Goal: Transaction & Acquisition: Obtain resource

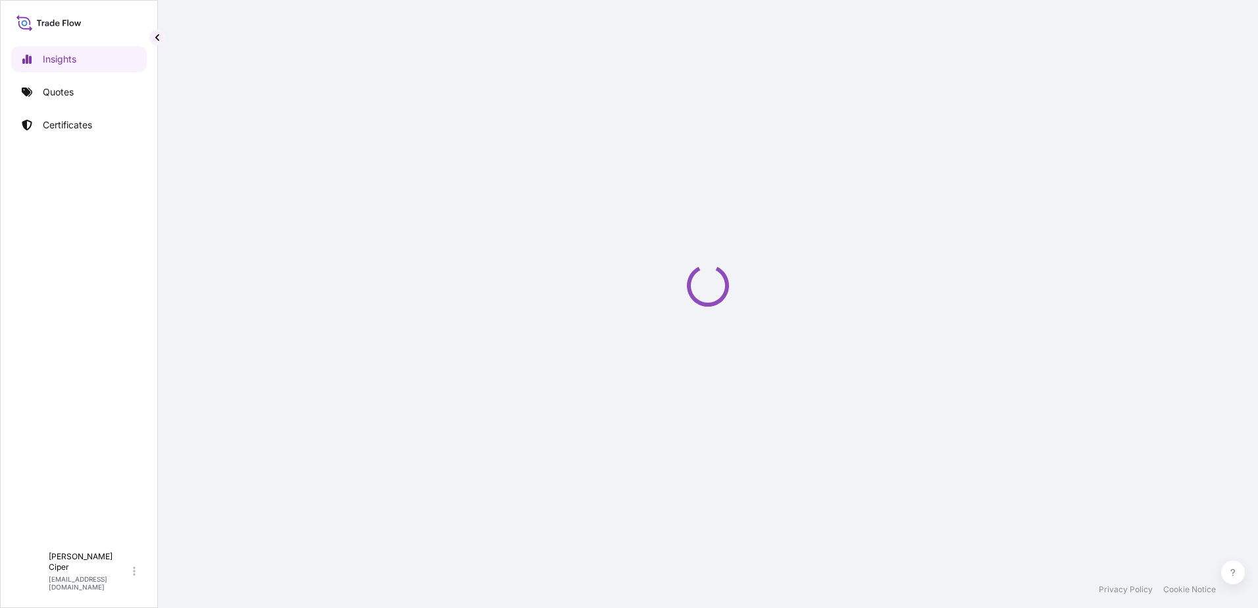
select select "2025"
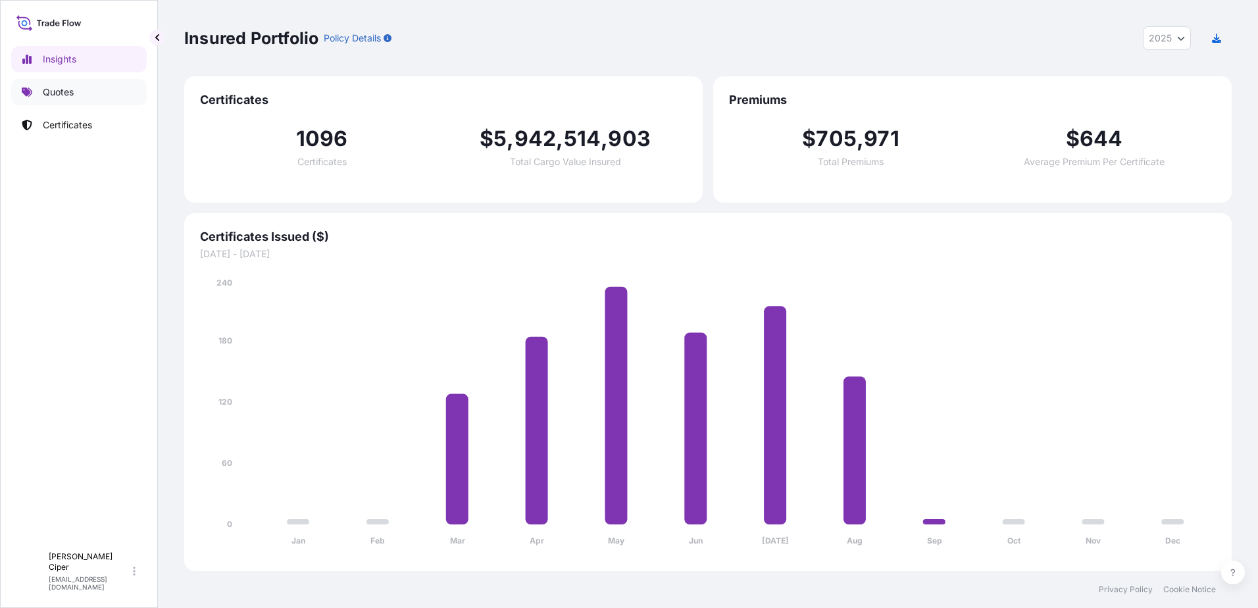
click at [64, 94] on p "Quotes" at bounding box center [58, 92] width 31 height 13
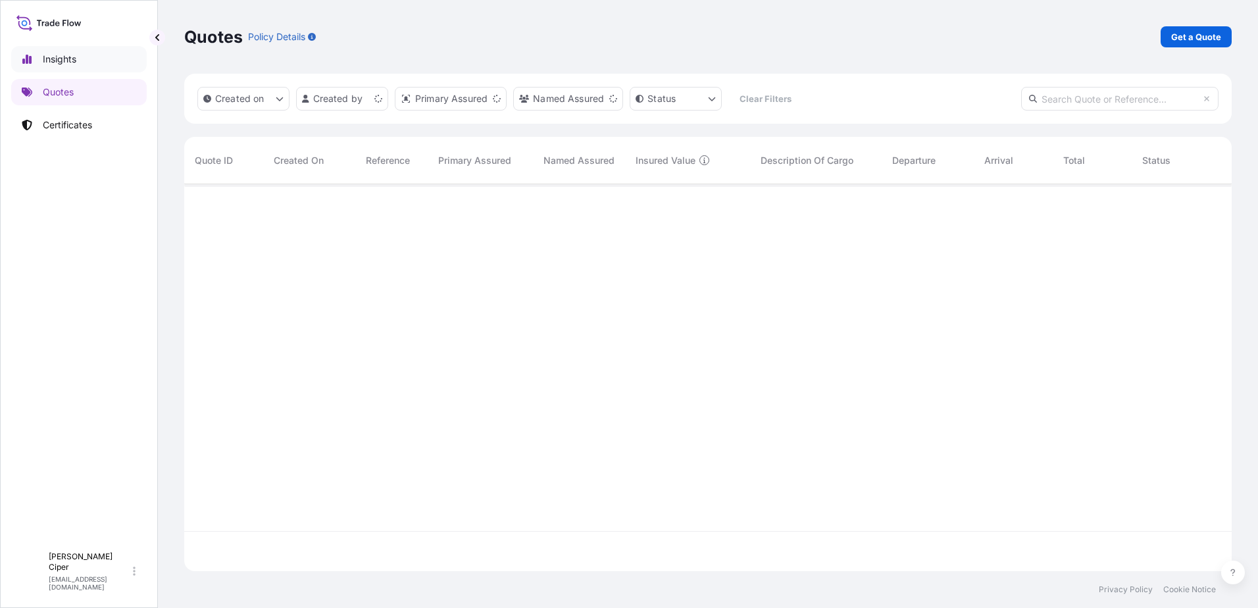
scroll to position [384, 1038]
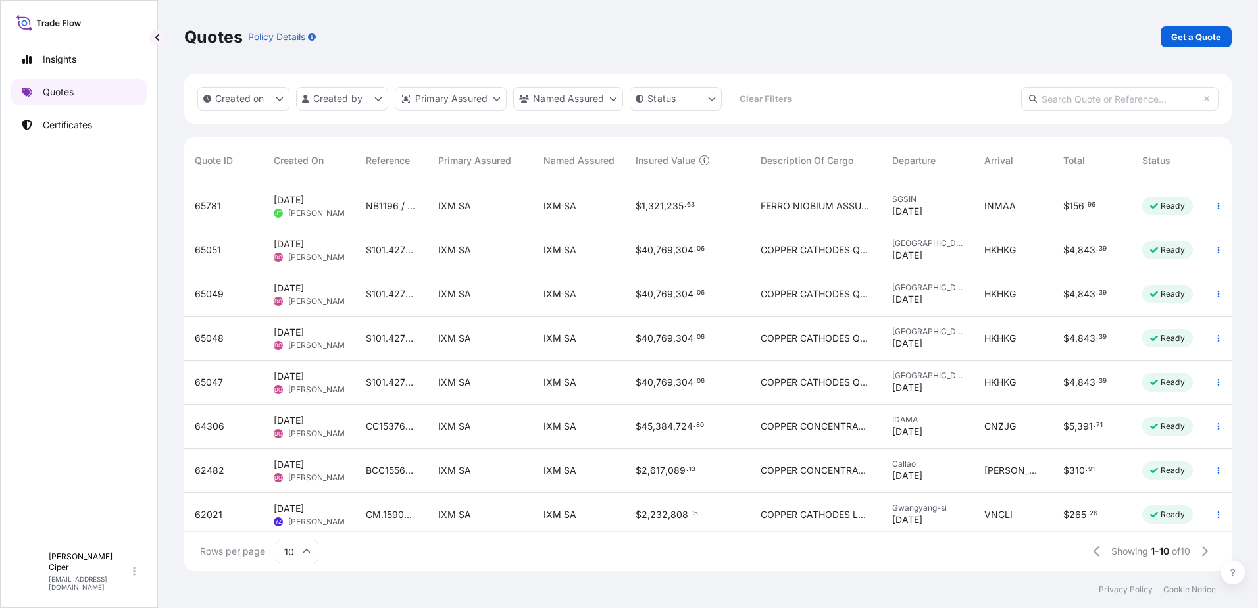
click at [70, 90] on p "Quotes" at bounding box center [58, 92] width 31 height 13
click at [1214, 34] on p "Get a Quote" at bounding box center [1197, 36] width 50 height 13
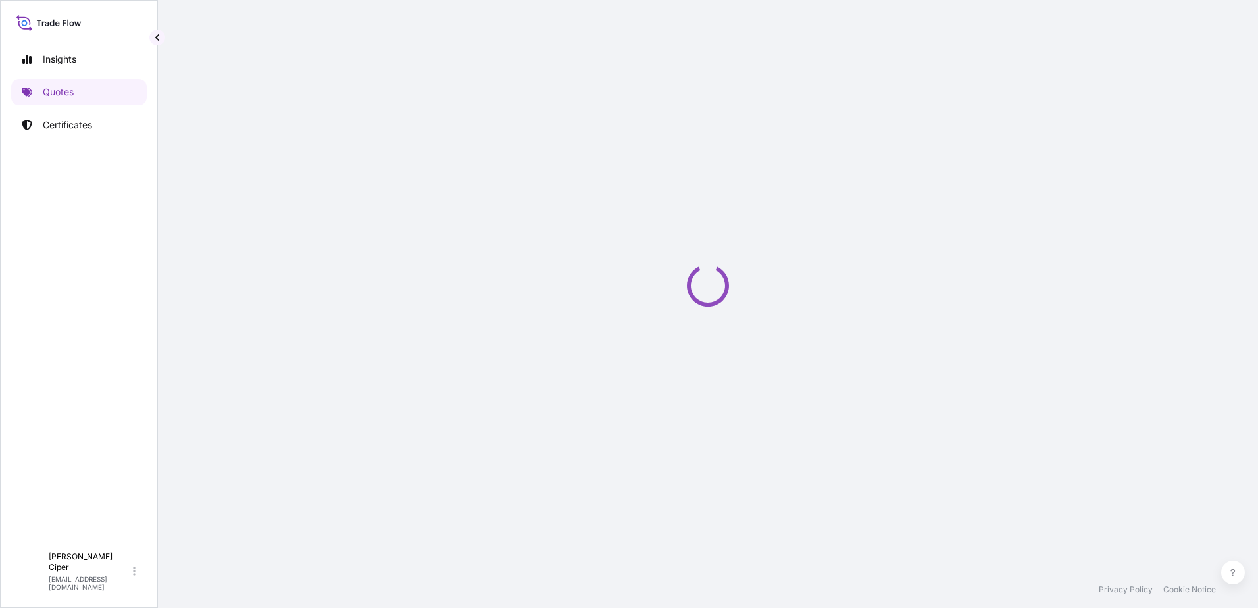
select select "Sea"
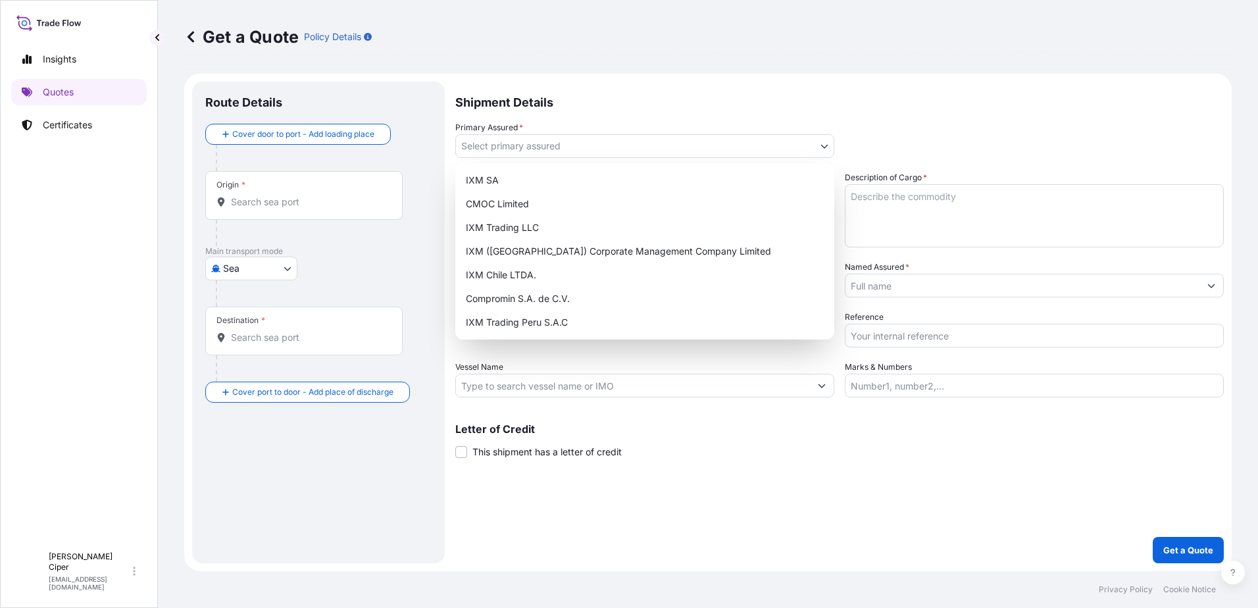
click at [550, 146] on body "Insights Quotes Certificates I [PERSON_NAME] [PERSON_NAME][EMAIL_ADDRESS][DOMAI…" at bounding box center [629, 304] width 1258 height 608
click at [498, 182] on div "IXM SA" at bounding box center [645, 180] width 369 height 24
select select "31846"
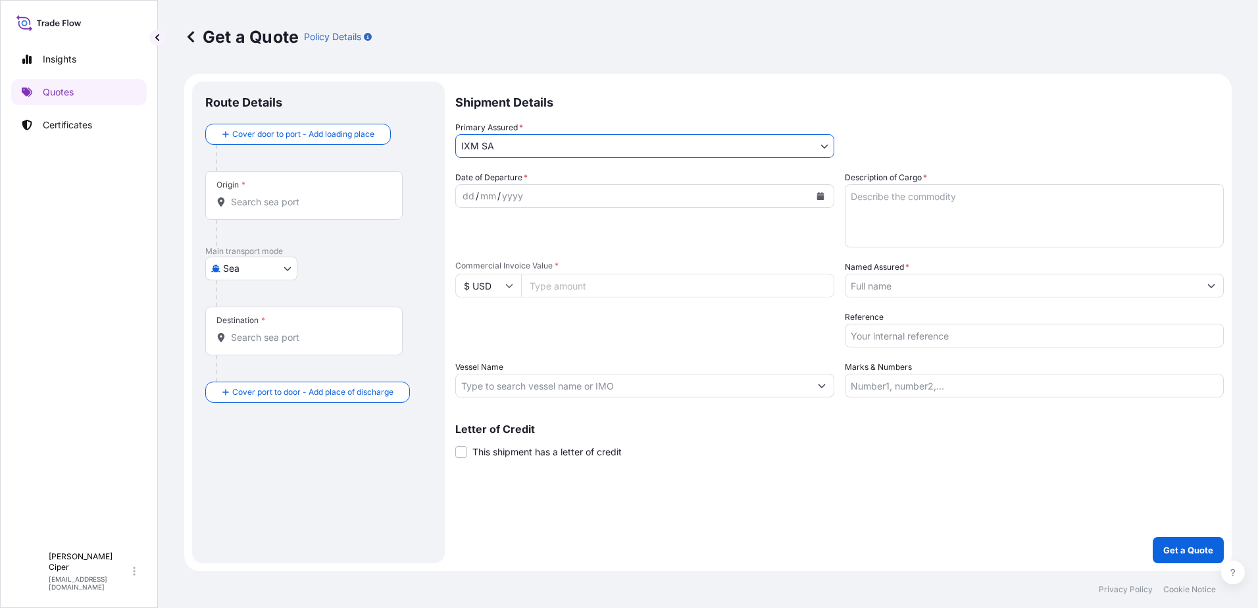
click at [537, 196] on div "dd / mm / yyyy" at bounding box center [633, 196] width 354 height 24
click at [818, 195] on icon "Calendar" at bounding box center [820, 196] width 7 height 8
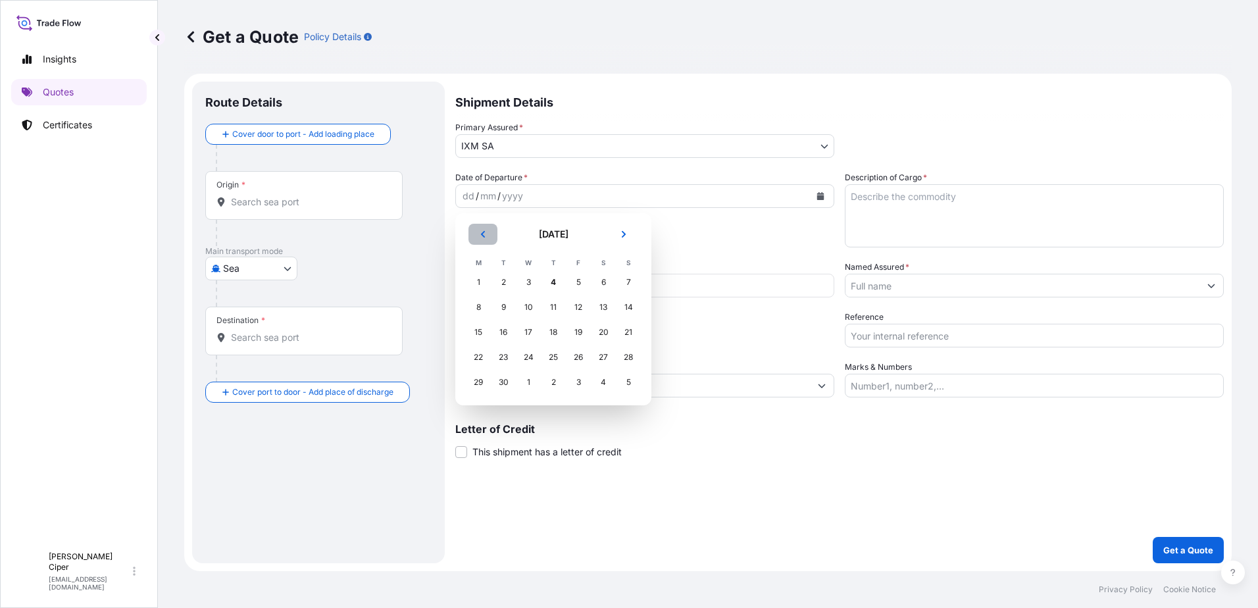
click at [475, 234] on button "Previous" at bounding box center [483, 234] width 29 height 21
click at [631, 359] on div "24" at bounding box center [629, 358] width 24 height 24
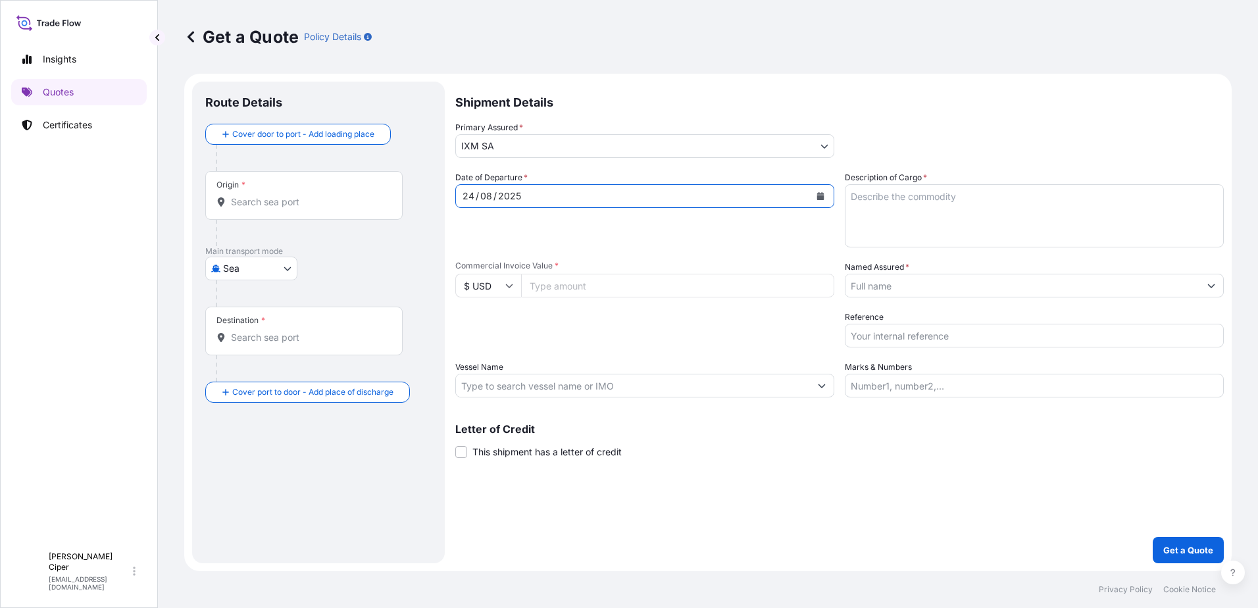
click at [867, 195] on textarea "Description of Cargo *" at bounding box center [1034, 215] width 379 height 63
click at [983, 216] on textarea "Butte Copper concentrates" at bounding box center [1034, 215] width 379 height 63
type textarea "Butte Copper concentrates"
click at [534, 290] on input "Commercial Invoice Value *" at bounding box center [677, 286] width 313 height 24
click at [590, 282] on input "Commercial Invoice Value *" at bounding box center [677, 286] width 313 height 24
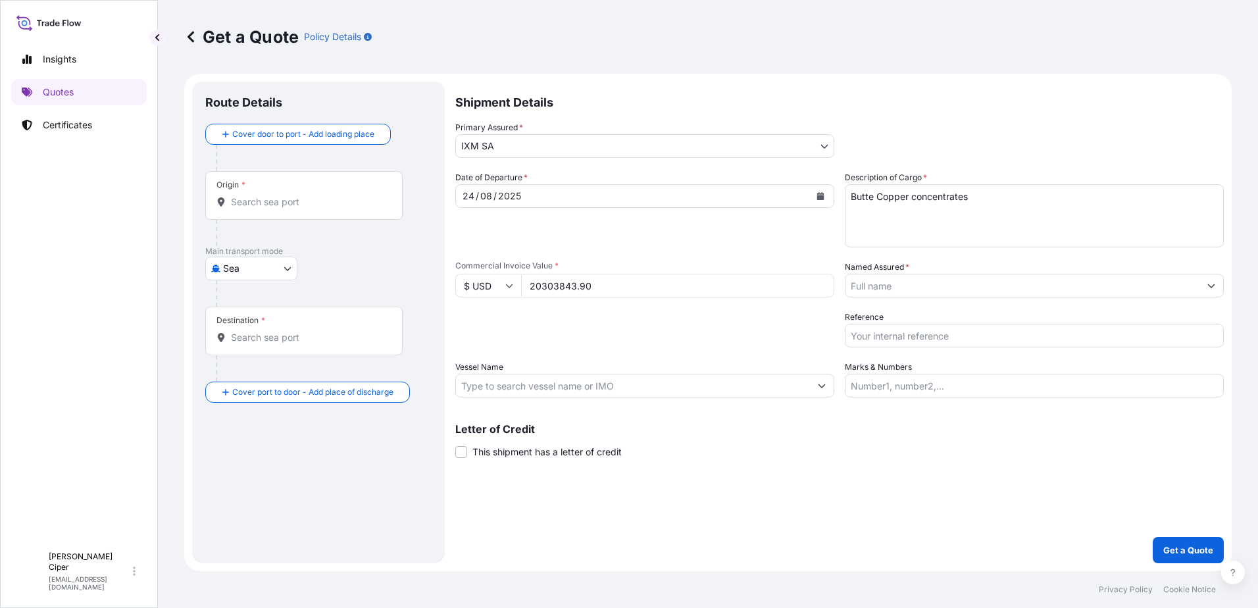
drag, startPoint x: 535, startPoint y: 284, endPoint x: 554, endPoint y: 288, distance: 19.5
click at [554, 288] on input "20303843.90" at bounding box center [677, 286] width 313 height 24
click at [595, 290] on input "20303843.90" at bounding box center [677, 286] width 313 height 24
click at [536, 285] on input "20303843.90" at bounding box center [677, 286] width 313 height 24
drag, startPoint x: 540, startPoint y: 284, endPoint x: 558, endPoint y: 291, distance: 19.6
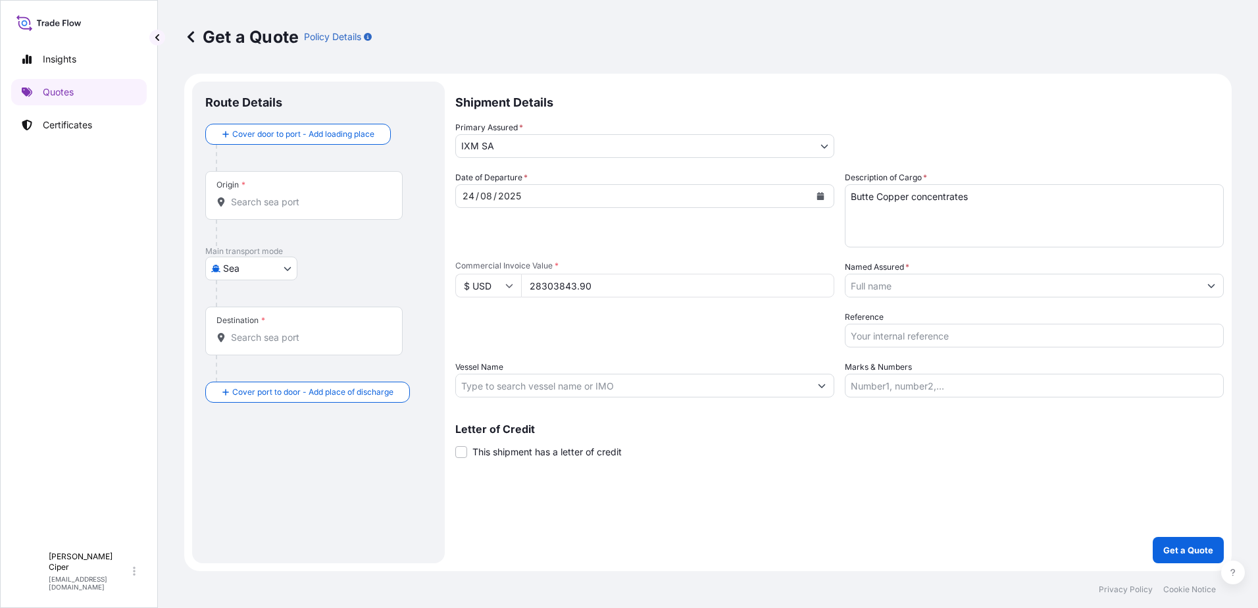
click at [558, 291] on input "28303843.90" at bounding box center [677, 286] width 313 height 24
click at [618, 282] on input "28303843.90" at bounding box center [677, 286] width 313 height 24
type input "28303843.90"
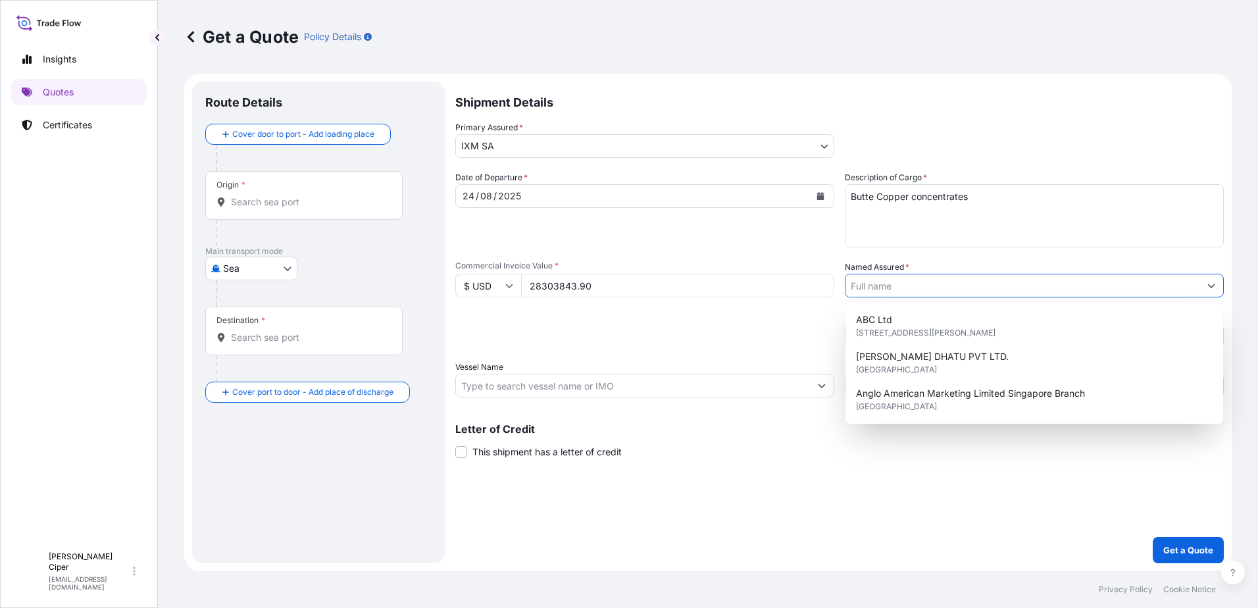
click at [903, 286] on input "Named Assured *" at bounding box center [1023, 286] width 354 height 24
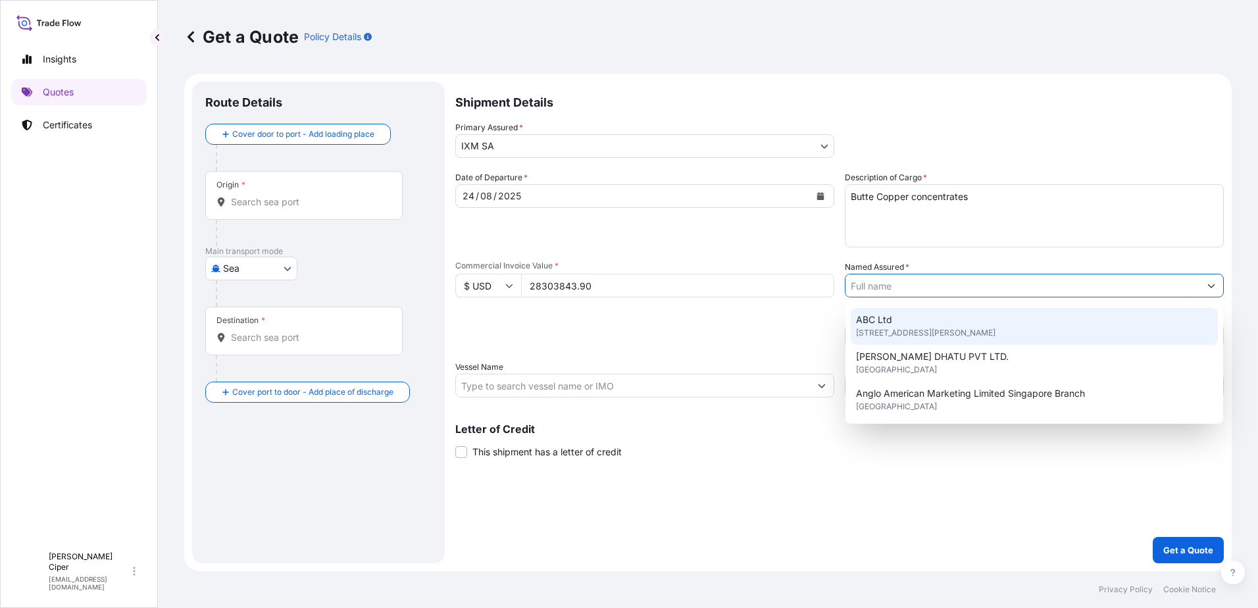
click at [957, 284] on input "Named Assured *" at bounding box center [1023, 286] width 354 height 24
click at [917, 288] on input "Named Assured *" at bounding box center [1023, 286] width 354 height 24
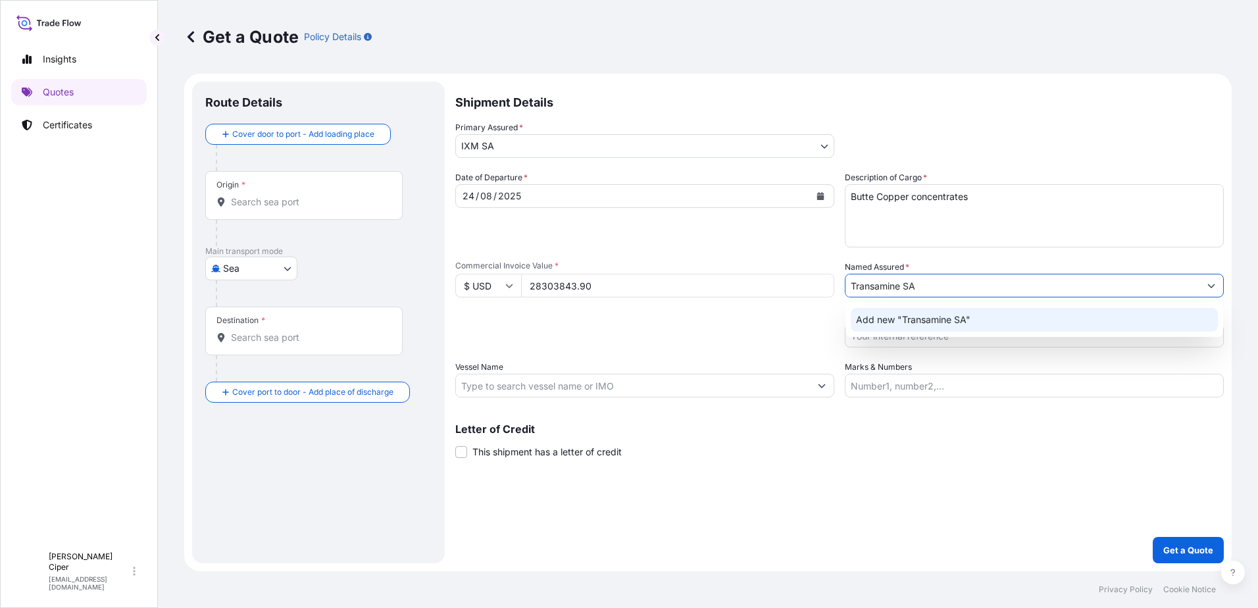
type input "Transamine SA"
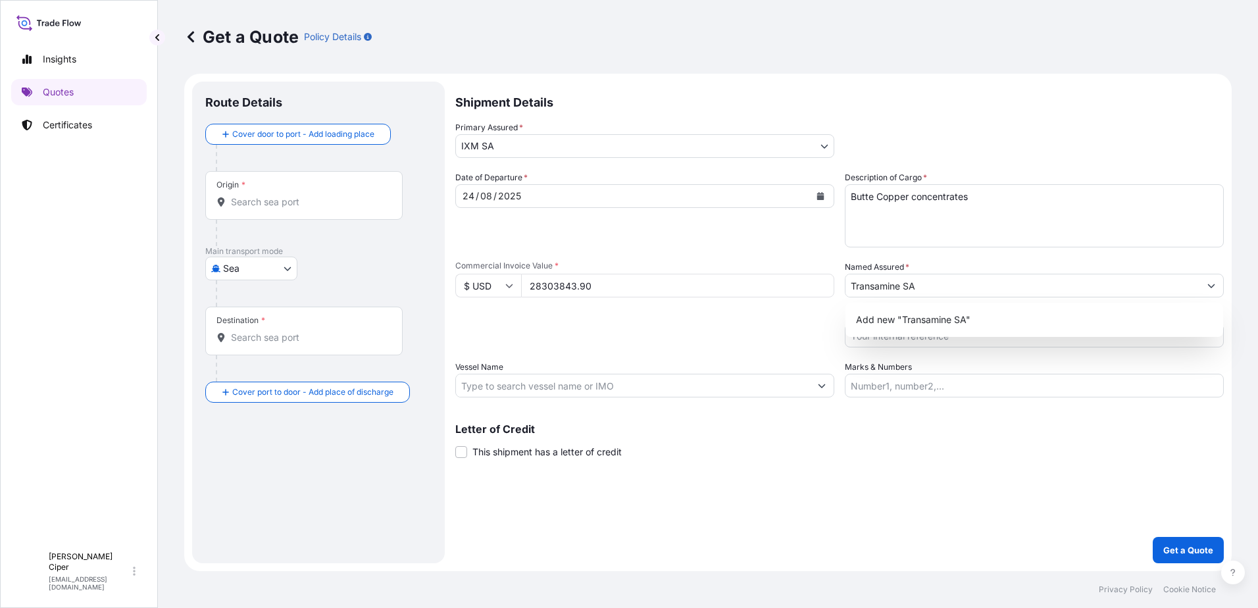
click at [904, 403] on div "Shipment Details Primary Assured * IXM SA IXM SA CMOC Limited IXM Trading LLC I…" at bounding box center [839, 323] width 769 height 482
click at [927, 286] on input "Transamine SA" at bounding box center [1023, 286] width 354 height 24
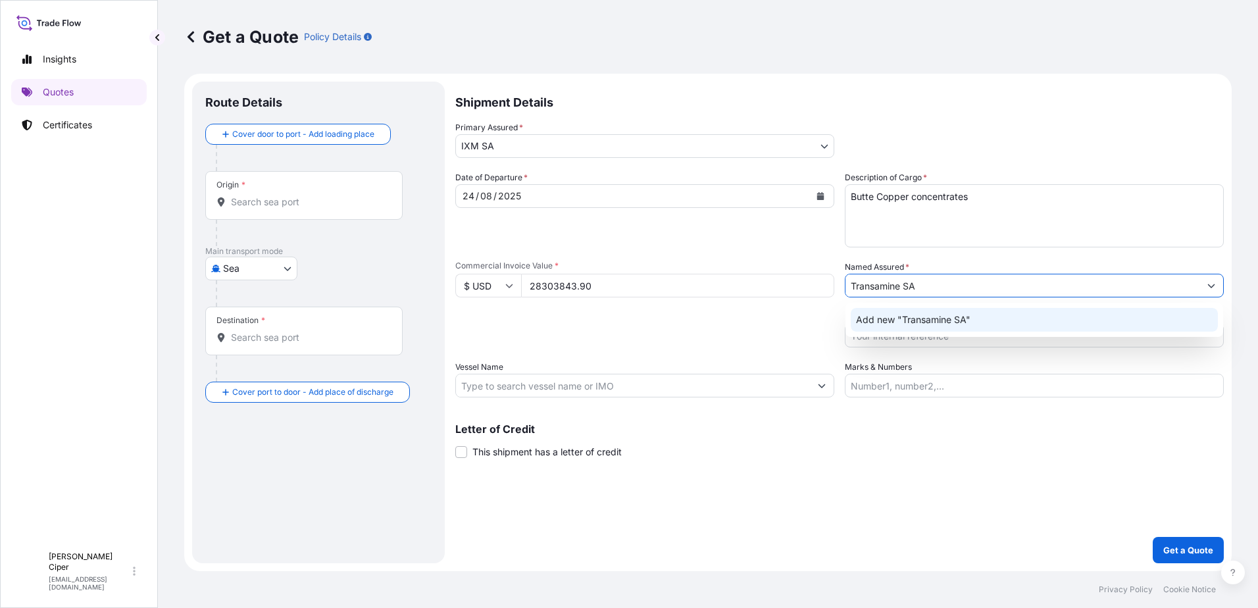
click at [937, 323] on span "Add new "Transamine SA"" at bounding box center [913, 319] width 115 height 13
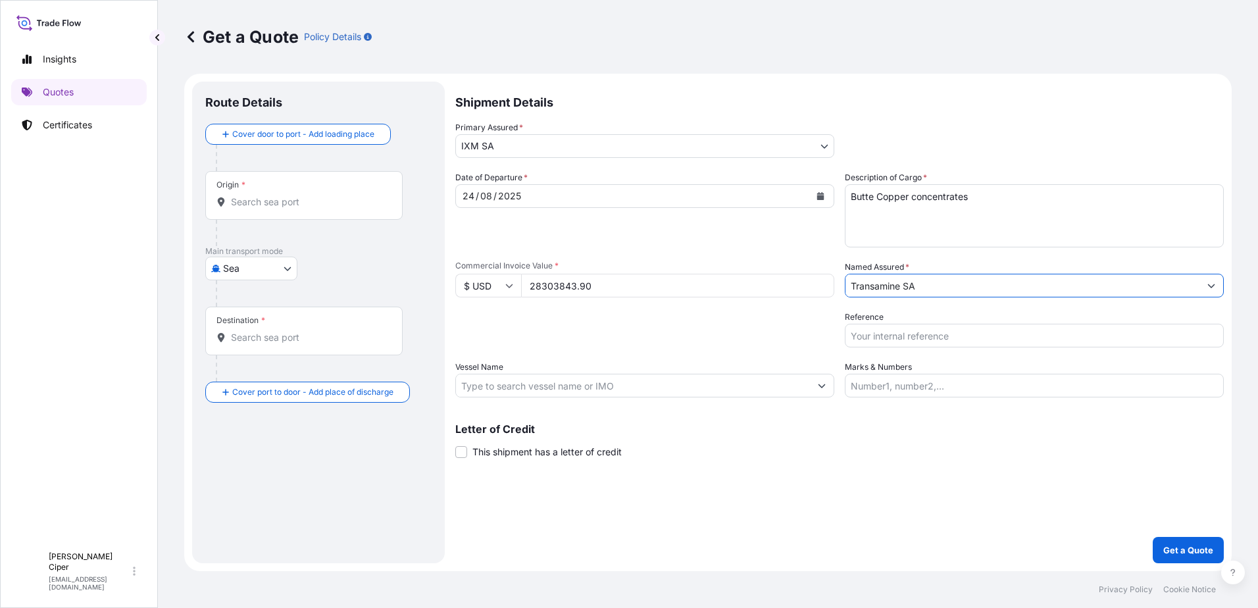
click at [873, 328] on input "Reference" at bounding box center [1034, 336] width 379 height 24
click at [935, 330] on input "Reference" at bounding box center [1034, 336] width 379 height 24
click at [873, 341] on input "CC1544S" at bounding box center [1034, 336] width 379 height 24
click at [941, 346] on input "CC15244S" at bounding box center [1034, 336] width 379 height 24
type input "CC15244S"
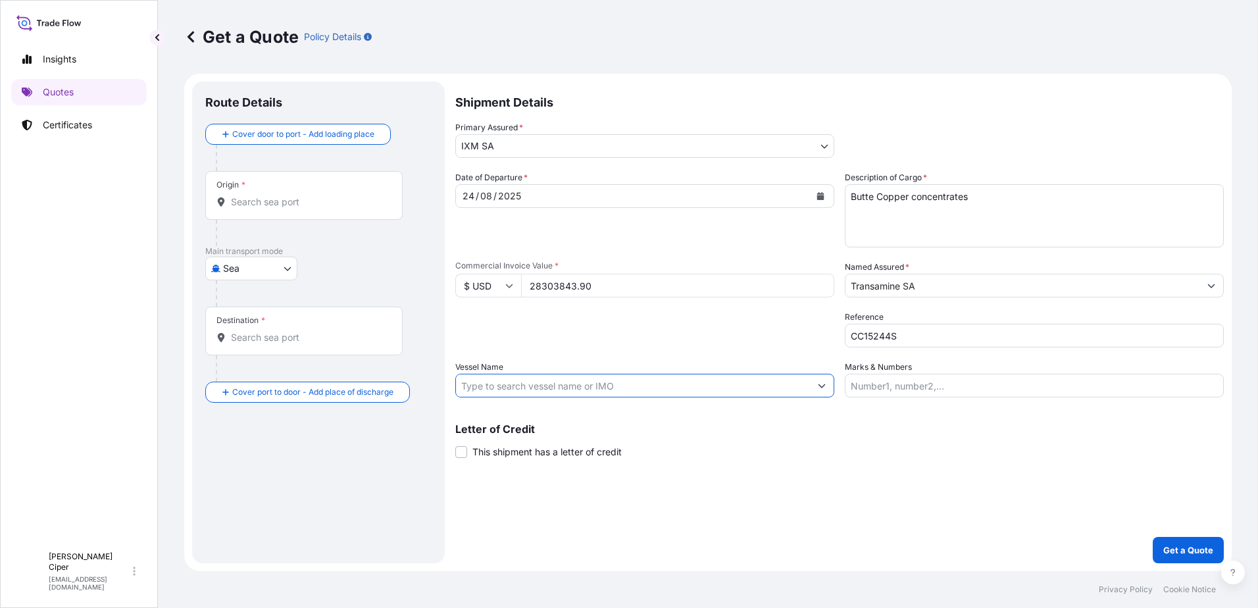
click at [505, 378] on input "Vessel Name" at bounding box center [633, 386] width 354 height 24
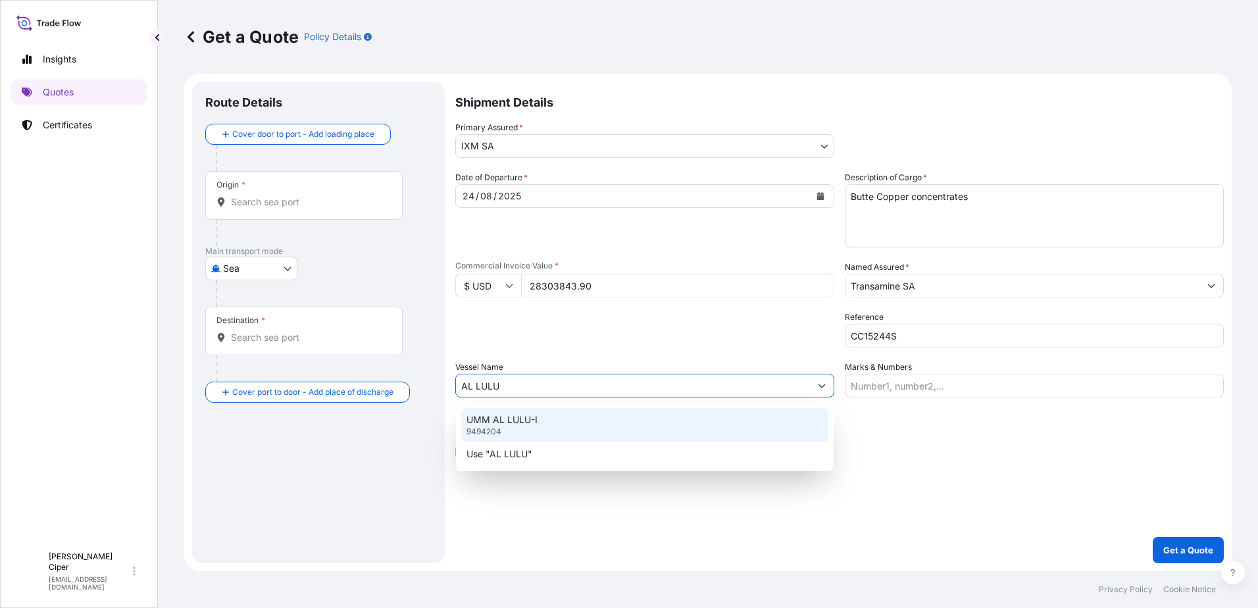
click at [536, 389] on input "AL LULU" at bounding box center [633, 386] width 354 height 24
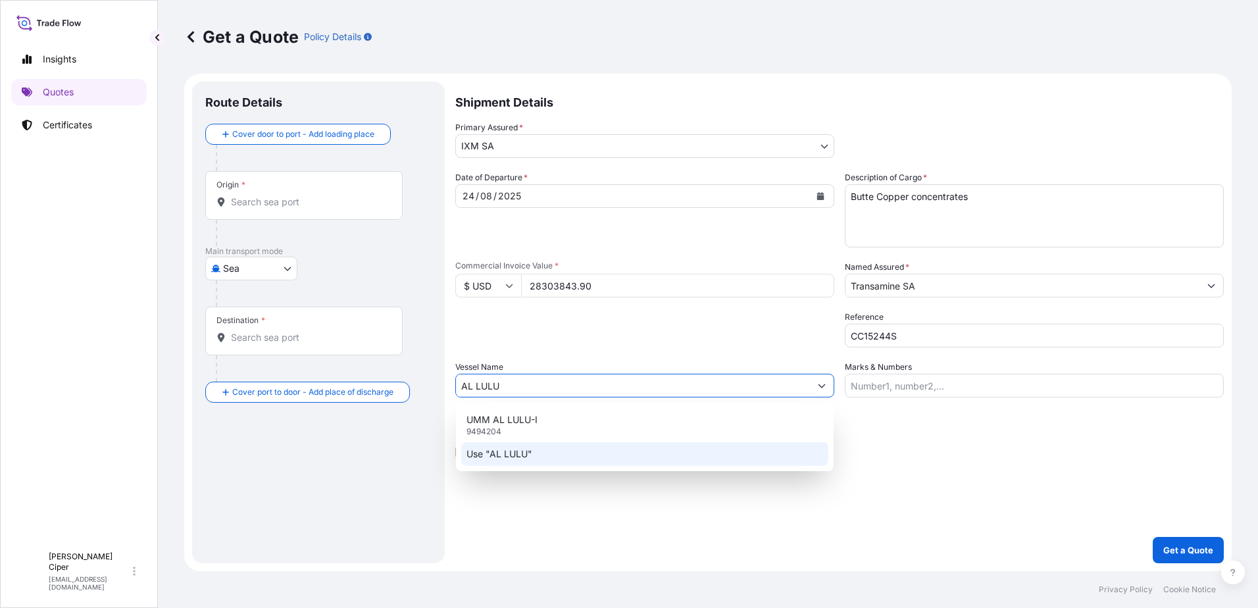
type input "AL LULU"
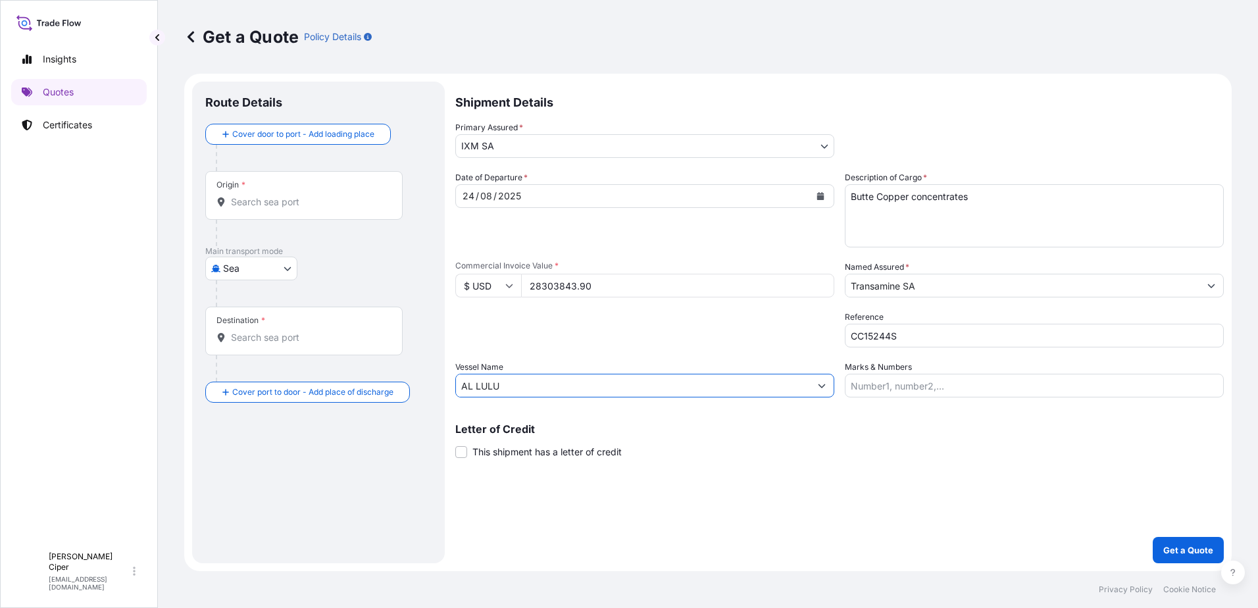
click at [906, 381] on input "Marks & Numbers" at bounding box center [1034, 386] width 379 height 24
click at [266, 199] on input "Origin *" at bounding box center [308, 201] width 155 height 13
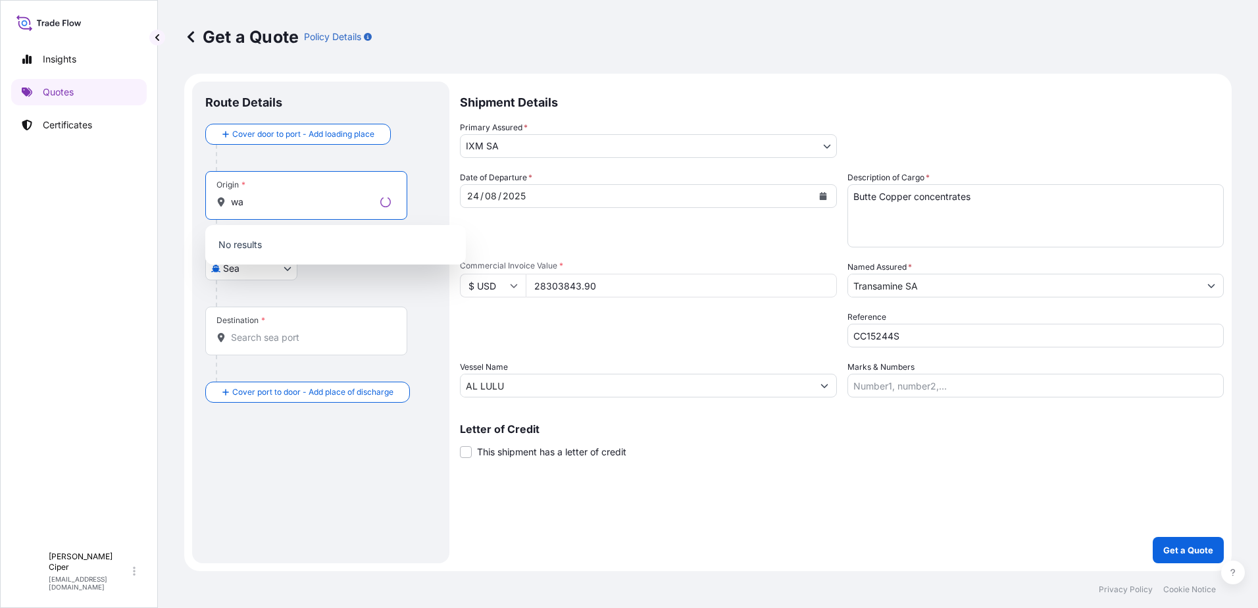
type input "w"
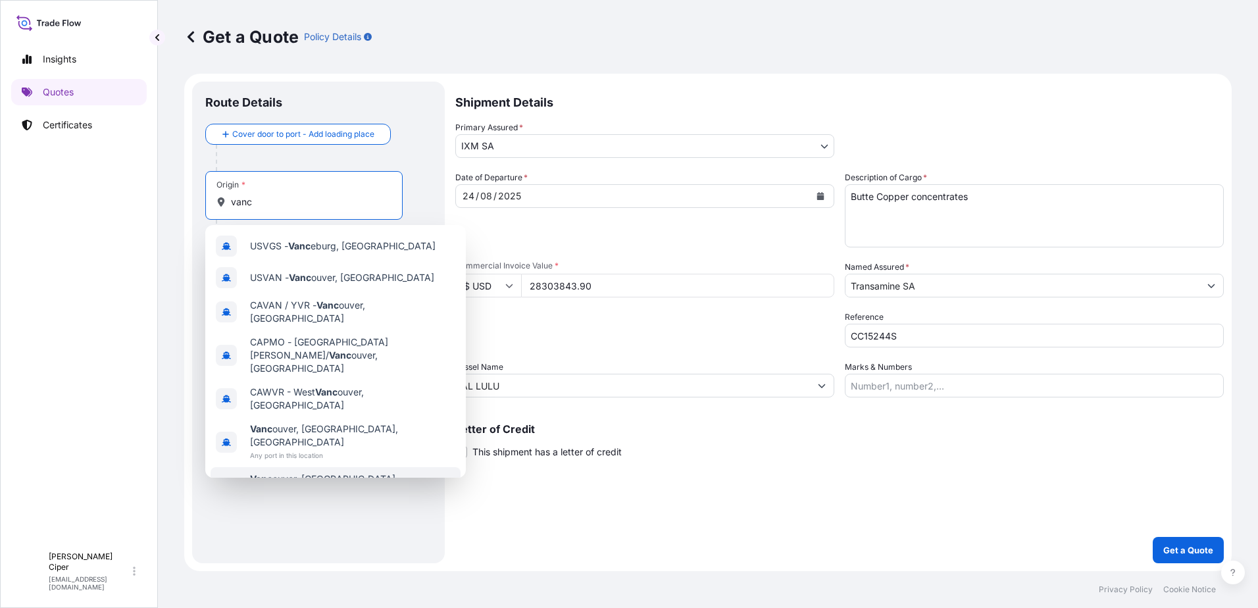
click at [284, 499] on span "Any port in this location" at bounding box center [352, 505] width 205 height 13
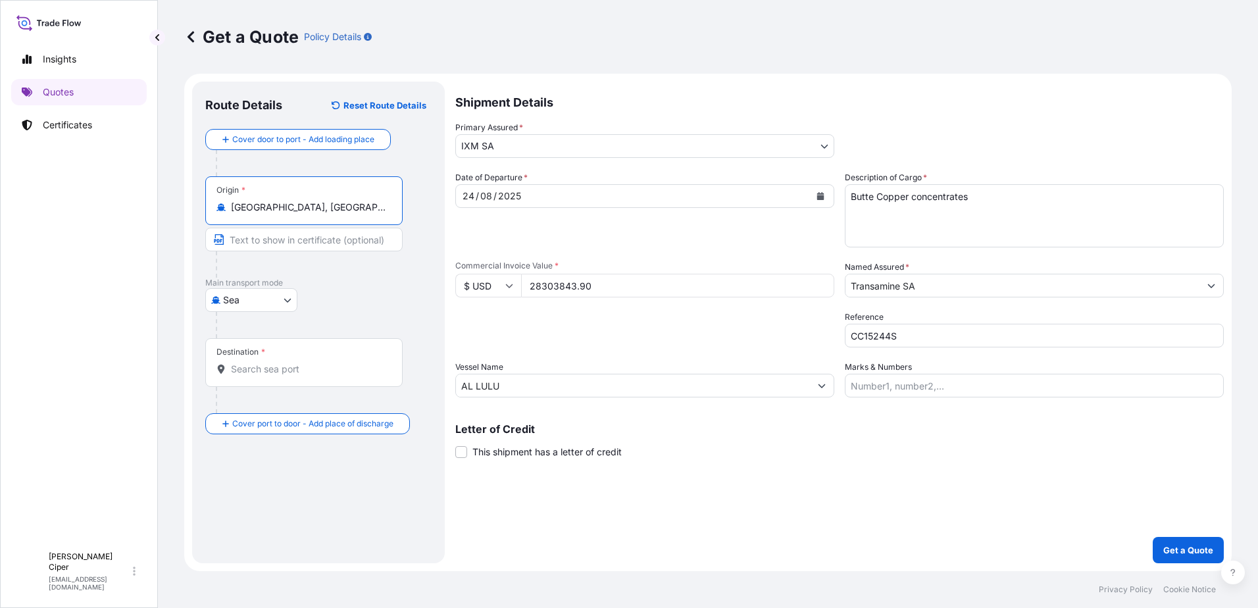
type input "[GEOGRAPHIC_DATA], [GEOGRAPHIC_DATA], [GEOGRAPHIC_DATA]"
click at [303, 244] on input "Text to appear on certificate" at bounding box center [303, 240] width 197 height 24
click at [263, 366] on input "Destination *" at bounding box center [308, 369] width 155 height 13
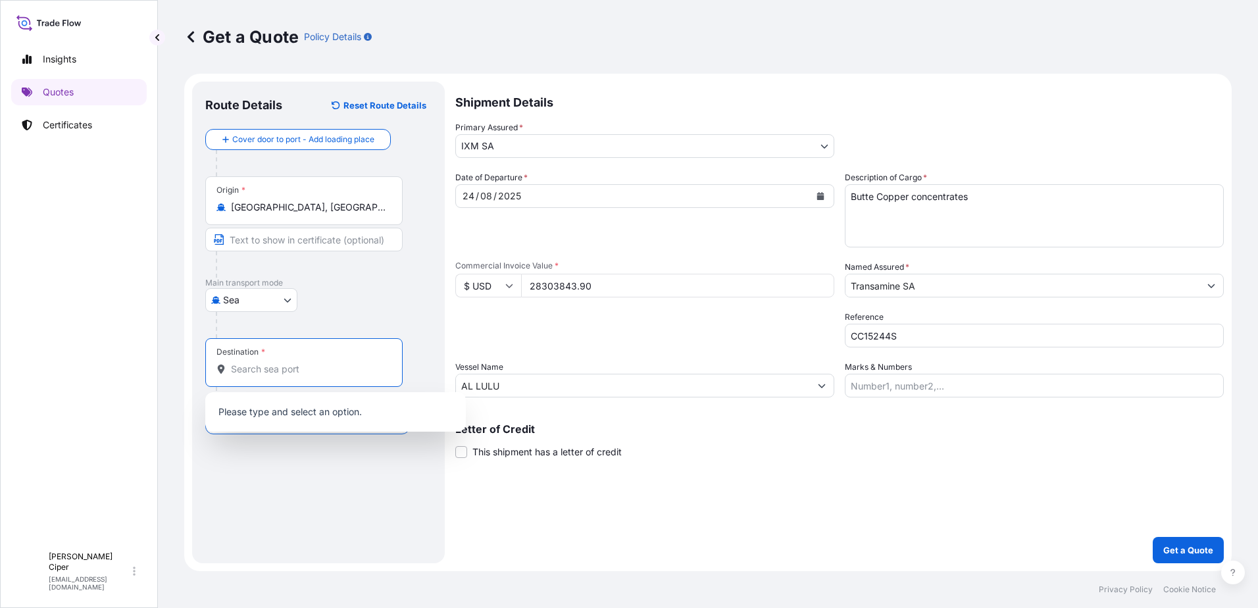
click at [261, 359] on div "Destination *" at bounding box center [303, 362] width 197 height 49
click at [261, 363] on input "Destination *" at bounding box center [308, 369] width 155 height 13
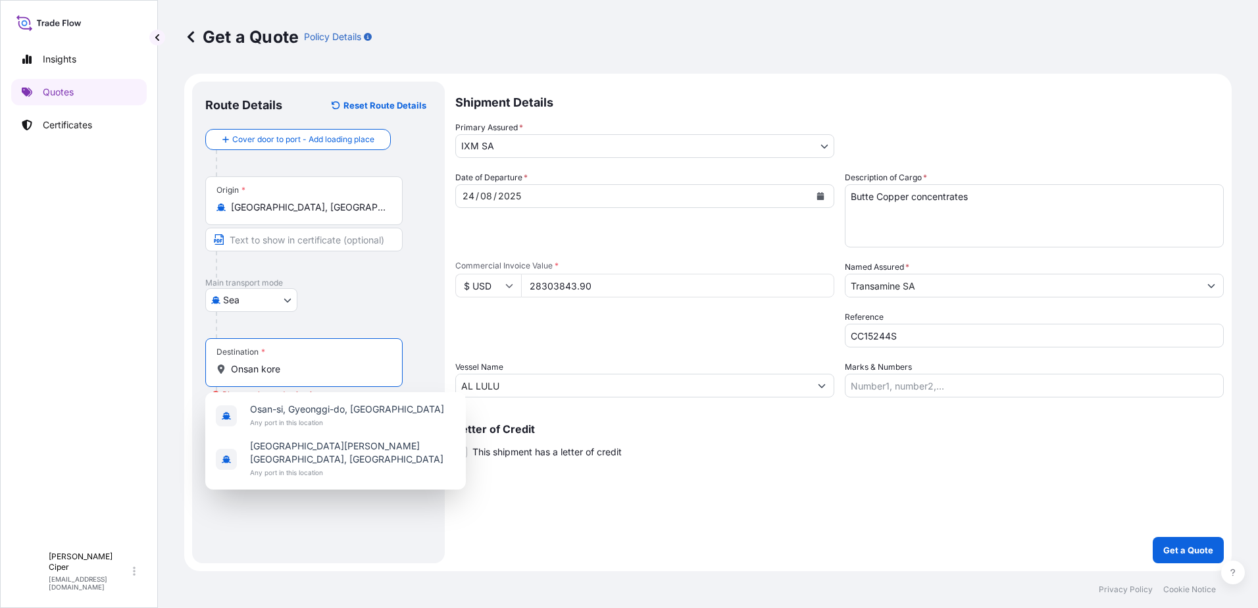
drag, startPoint x: 291, startPoint y: 372, endPoint x: 186, endPoint y: 365, distance: 105.5
click at [186, 365] on form "Route Details Reset Route Details Cover door to port - Add loading place Place …" at bounding box center [708, 323] width 1048 height 498
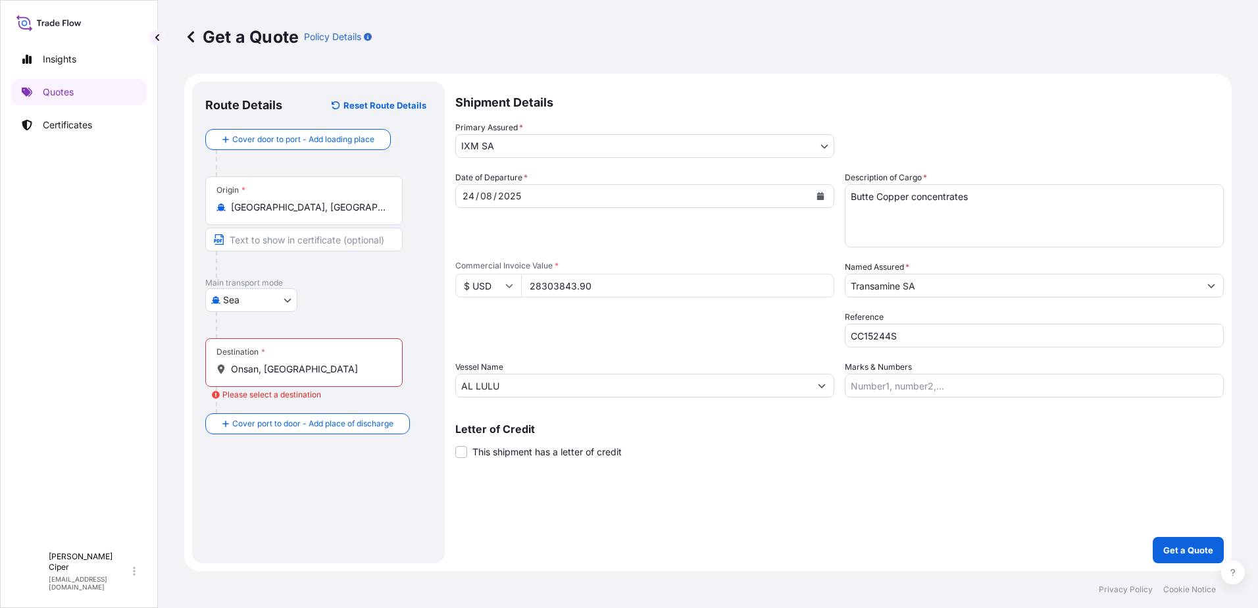
click at [460, 498] on div "Shipment Details Primary Assured * IXM SA IXM SA CMOC Limited IXM Trading LLC I…" at bounding box center [839, 323] width 769 height 482
click at [327, 379] on div "Destination * [GEOGRAPHIC_DATA], [GEOGRAPHIC_DATA]" at bounding box center [303, 362] width 197 height 49
click at [327, 376] on input "Onsan, [GEOGRAPHIC_DATA]" at bounding box center [308, 369] width 155 height 13
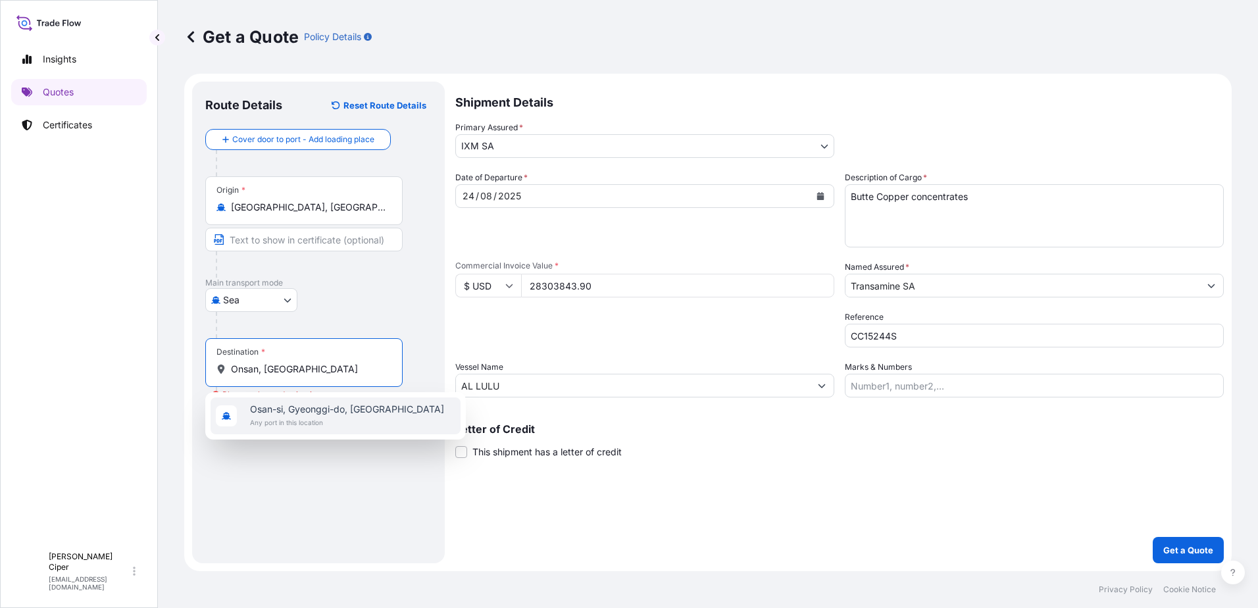
click at [338, 366] on input "Onsan, [GEOGRAPHIC_DATA]" at bounding box center [308, 369] width 155 height 13
click at [375, 470] on div "Route Details Reset Route Details Cover door to port - Add loading place Place …" at bounding box center [318, 322] width 226 height 455
drag, startPoint x: 331, startPoint y: 367, endPoint x: 264, endPoint y: 363, distance: 67.2
click at [264, 363] on input "Onsan, [GEOGRAPHIC_DATA]" at bounding box center [308, 369] width 155 height 13
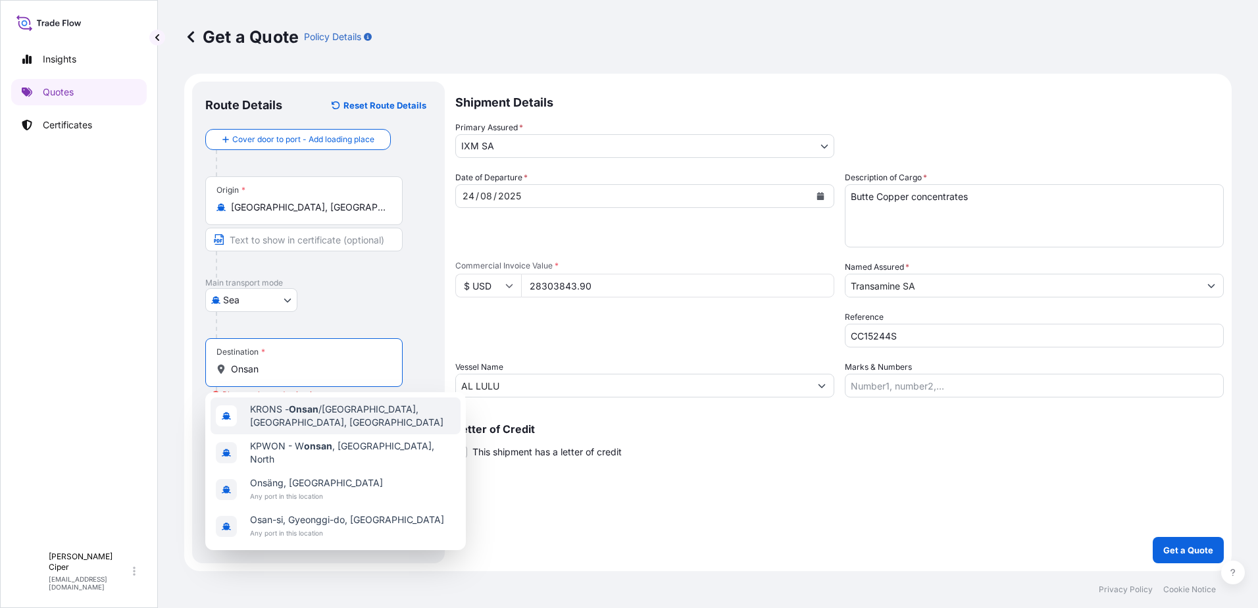
click at [358, 414] on span "KRONS - Onsan /[GEOGRAPHIC_DATA], [GEOGRAPHIC_DATA], [GEOGRAPHIC_DATA]" at bounding box center [352, 416] width 205 height 26
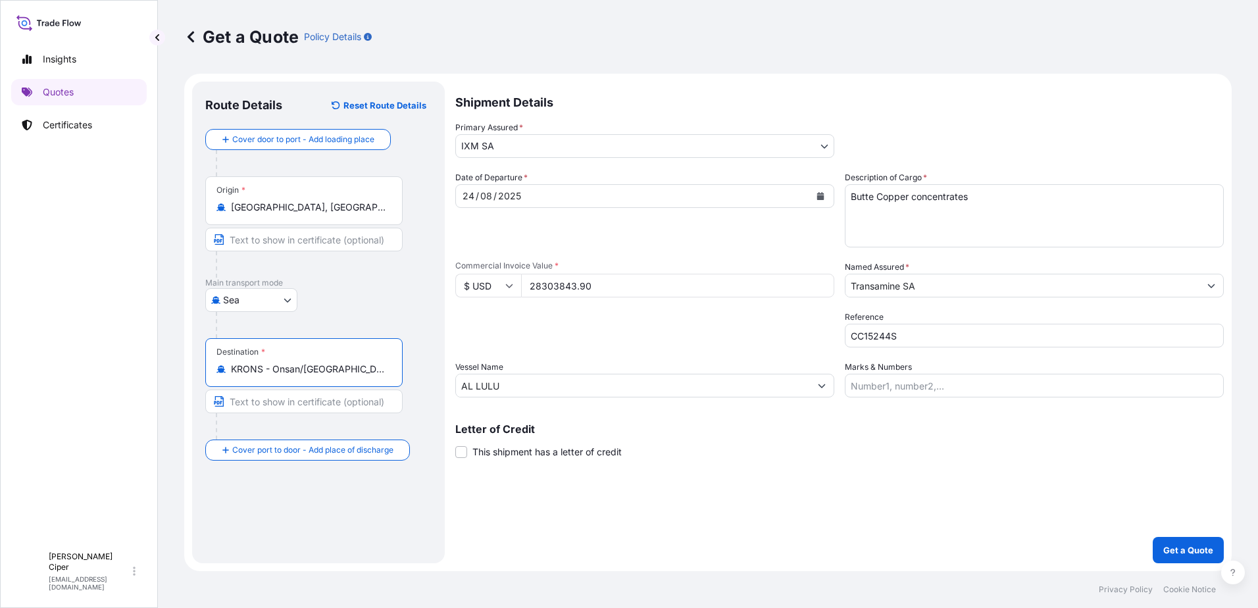
type input "KRONS - Onsan/[GEOGRAPHIC_DATA], [GEOGRAPHIC_DATA], [GEOGRAPHIC_DATA]"
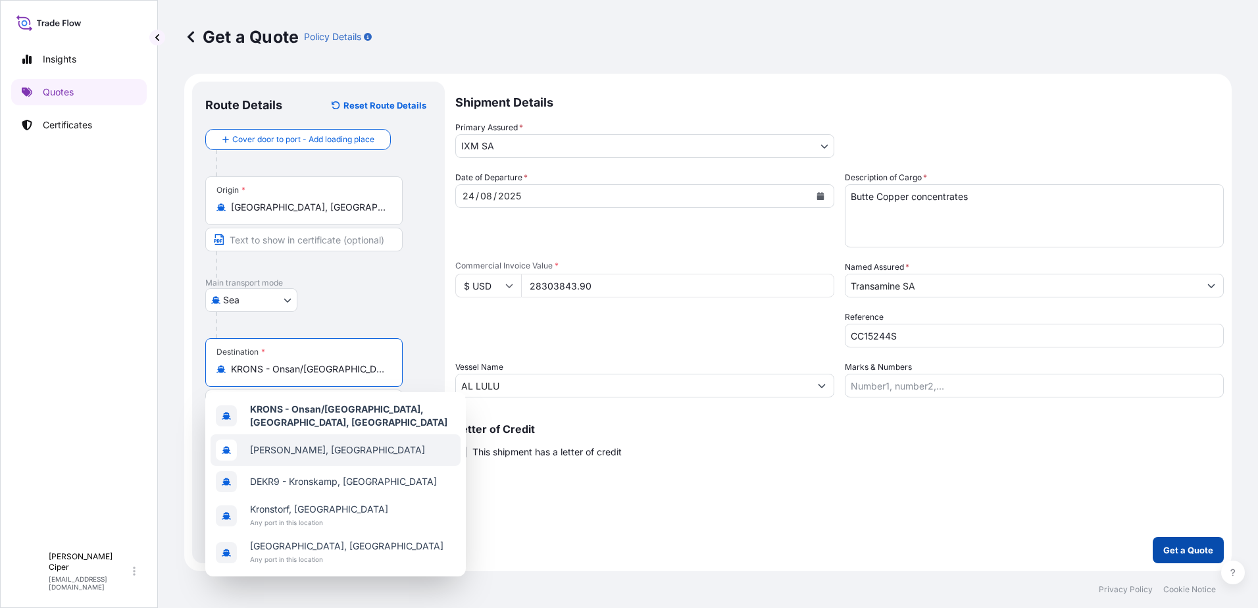
click at [1170, 551] on p "Get a Quote" at bounding box center [1189, 550] width 50 height 13
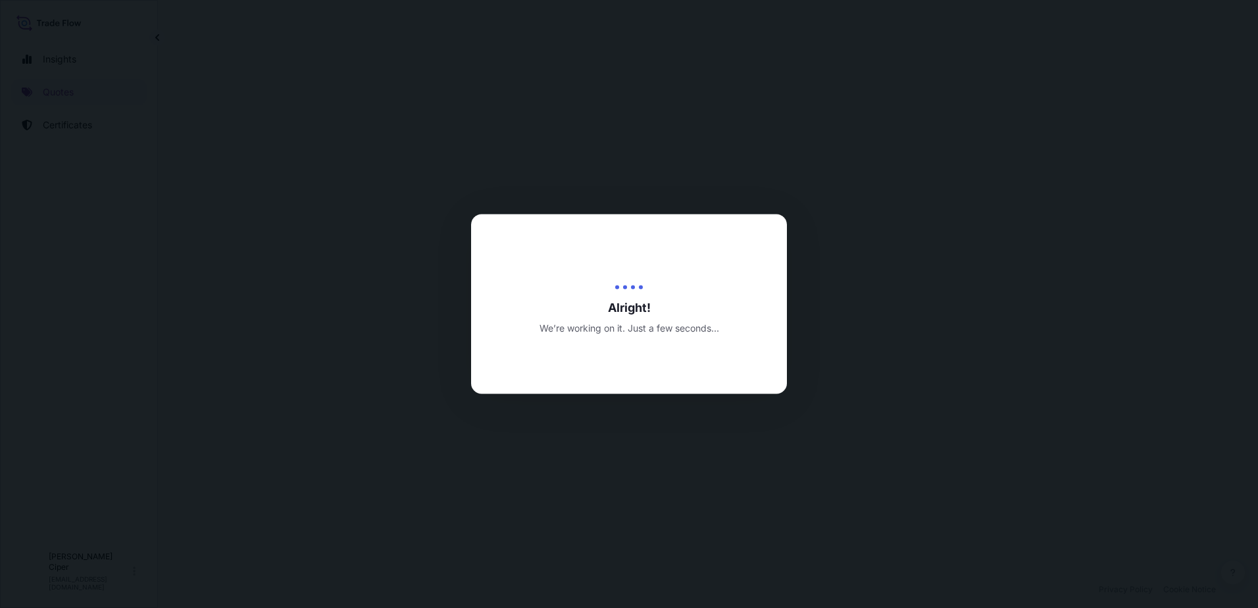
select select "Sea"
select select "31846"
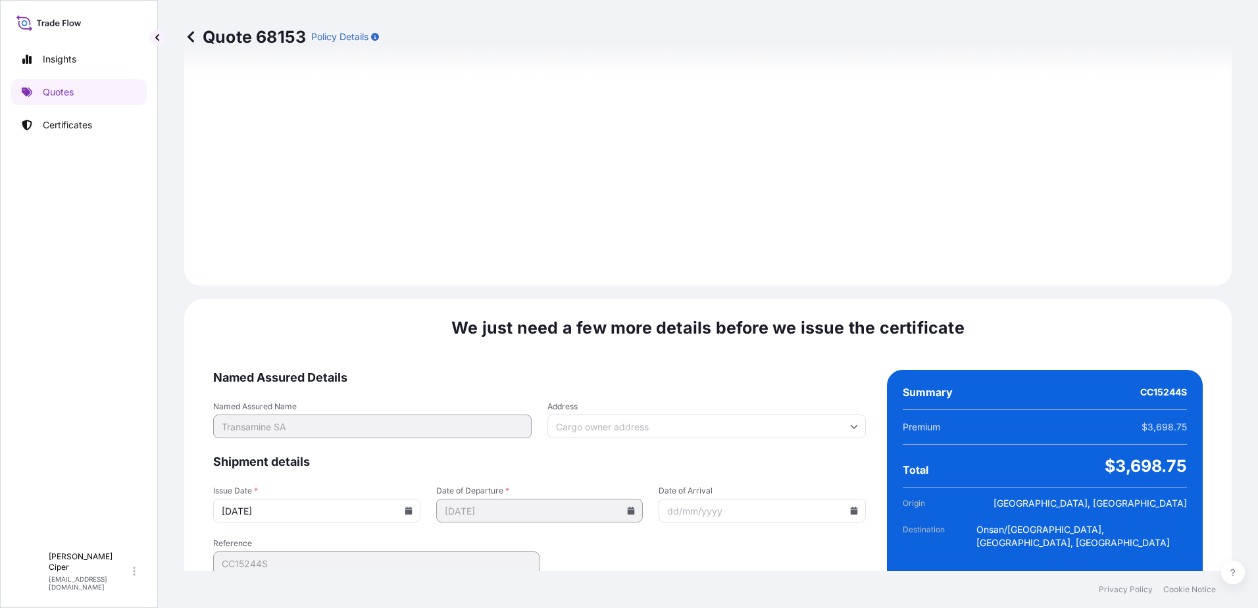
scroll to position [1373, 0]
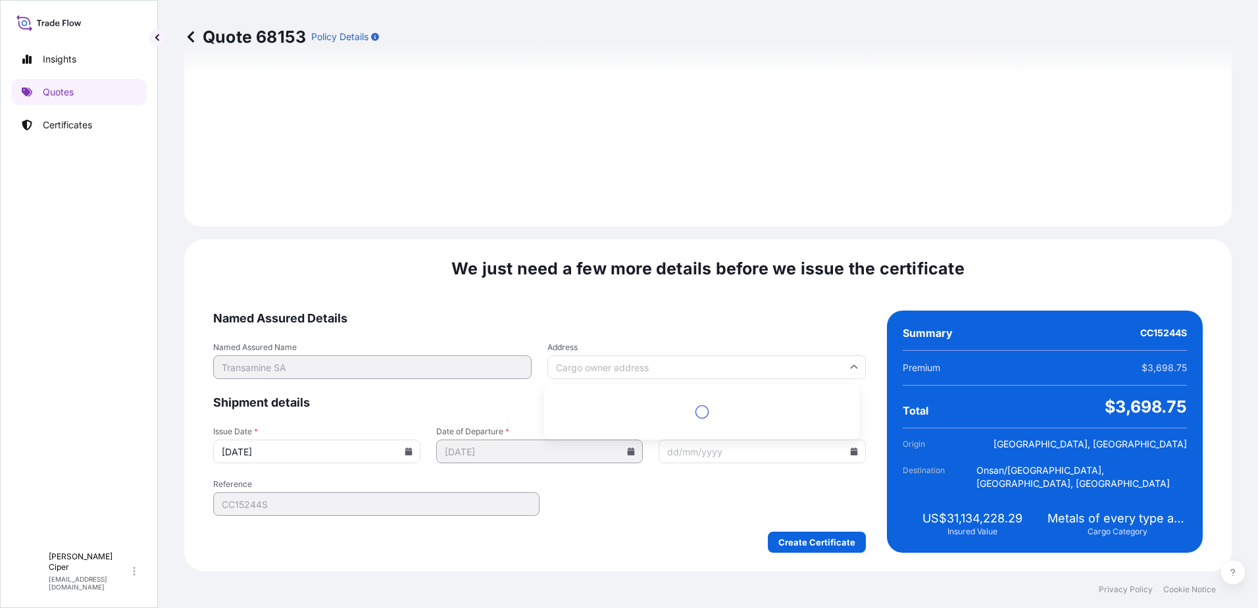
click at [735, 373] on input "Address" at bounding box center [707, 367] width 319 height 24
click at [728, 309] on div "We just need a few more details before we issue the certificate Named Assured D…" at bounding box center [708, 406] width 1048 height 332
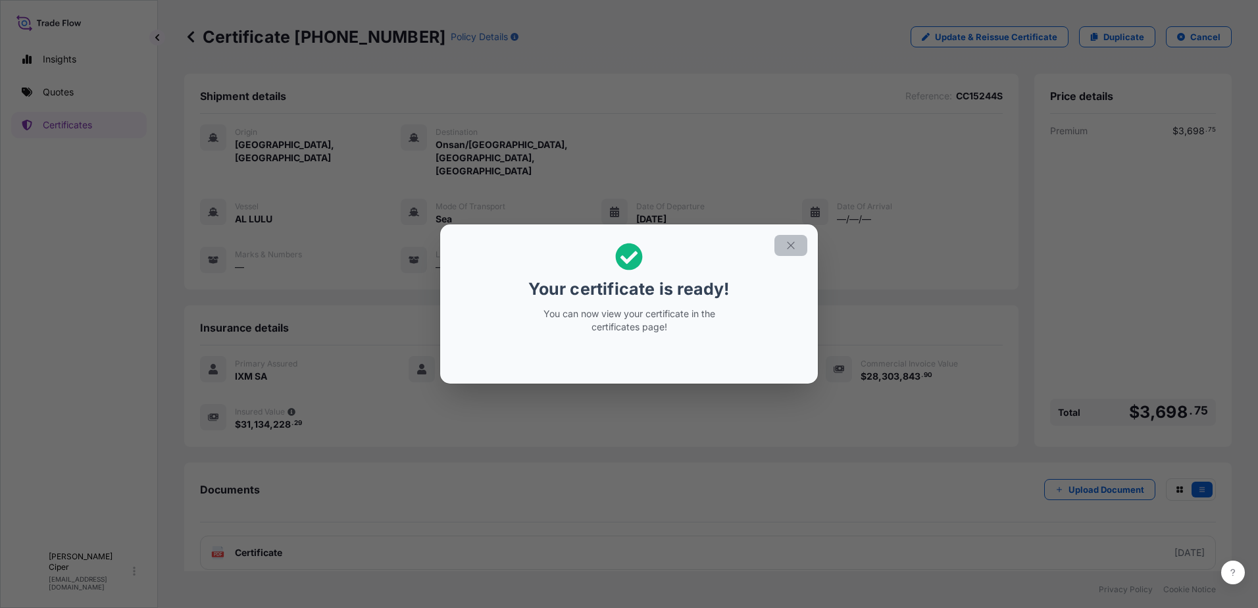
click at [794, 244] on icon "button" at bounding box center [791, 246] width 12 height 12
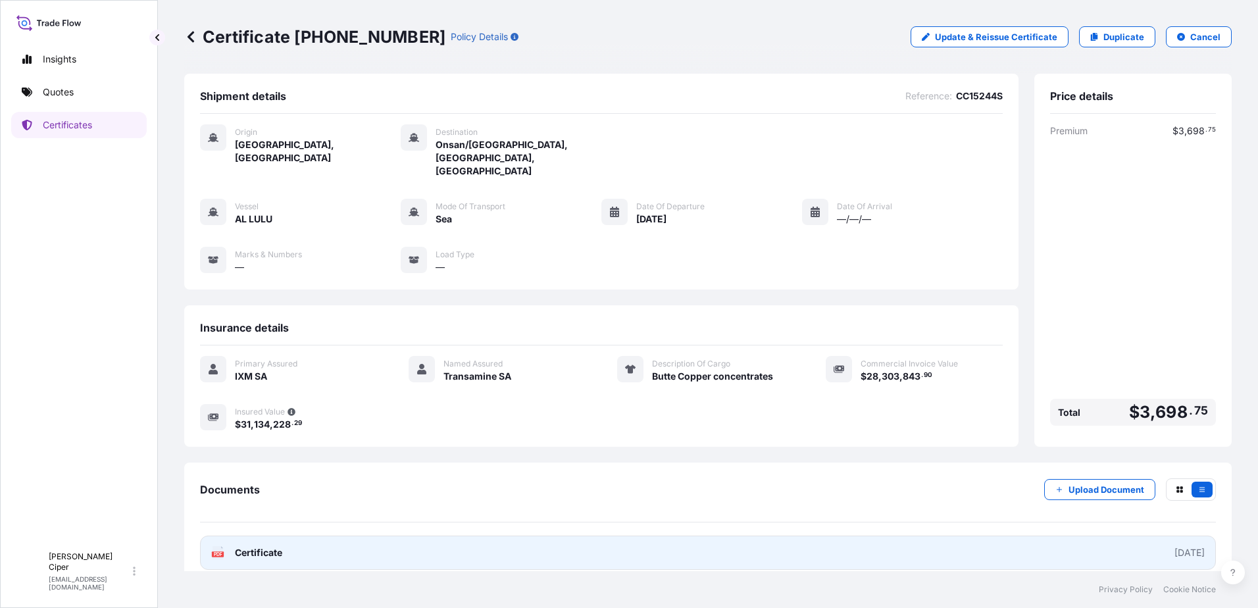
click at [967, 536] on link "PDF Certificate [DATE]" at bounding box center [708, 553] width 1016 height 34
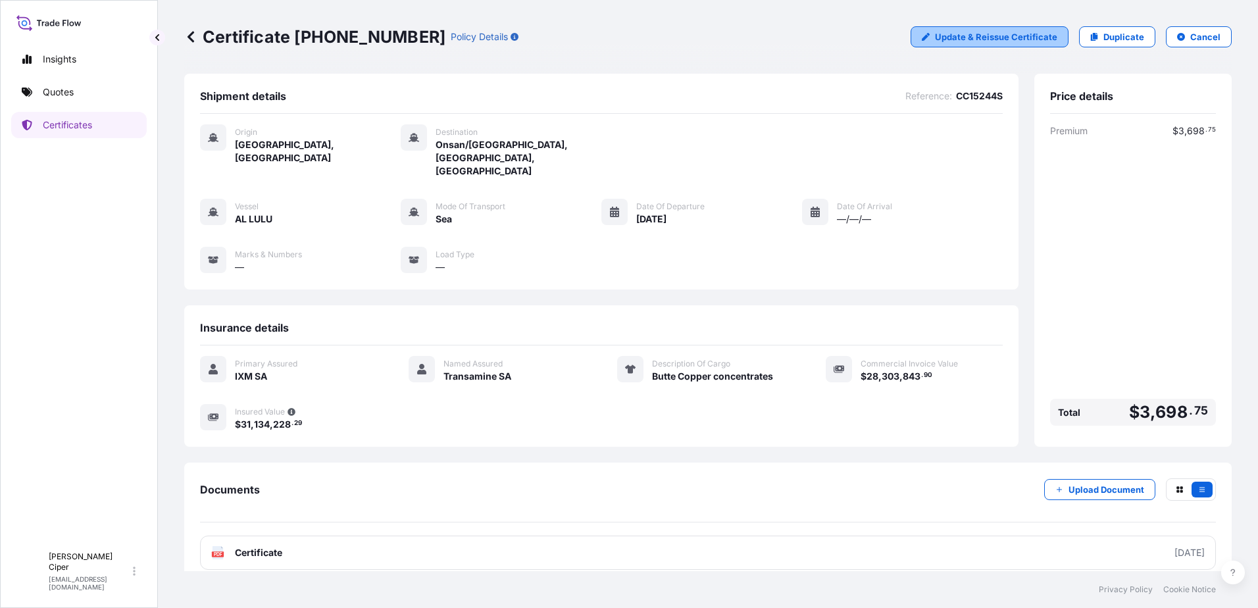
click at [975, 39] on p "Update & Reissue Certificate" at bounding box center [996, 36] width 122 height 13
select select "Sea"
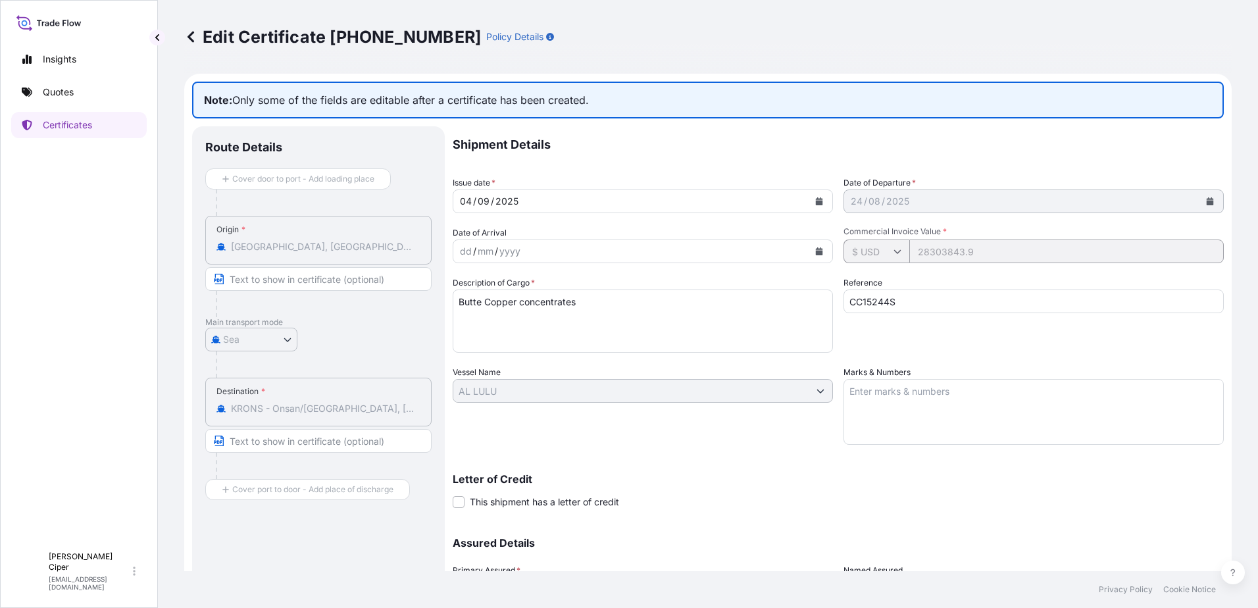
select select "31846"
click at [693, 253] on div "dd / mm / yyyy" at bounding box center [630, 252] width 355 height 24
click at [894, 249] on icon at bounding box center [898, 251] width 8 height 8
drag, startPoint x: 890, startPoint y: 249, endPoint x: 896, endPoint y: 254, distance: 7.0
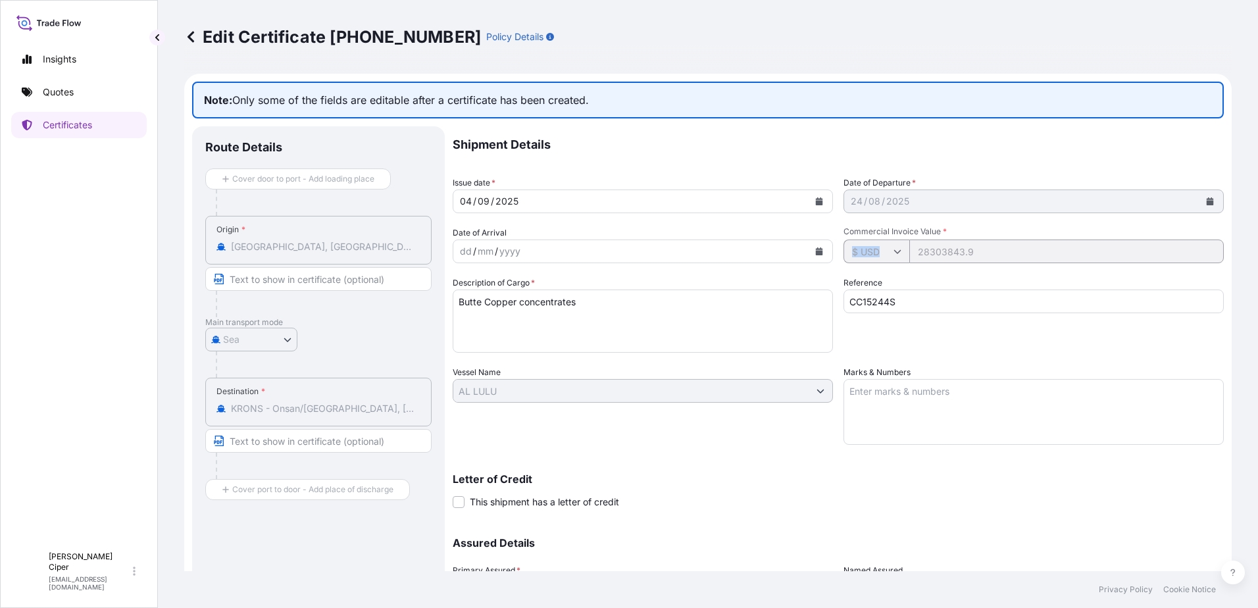
click at [896, 254] on icon at bounding box center [898, 251] width 8 height 8
click at [191, 37] on icon at bounding box center [190, 36] width 13 height 13
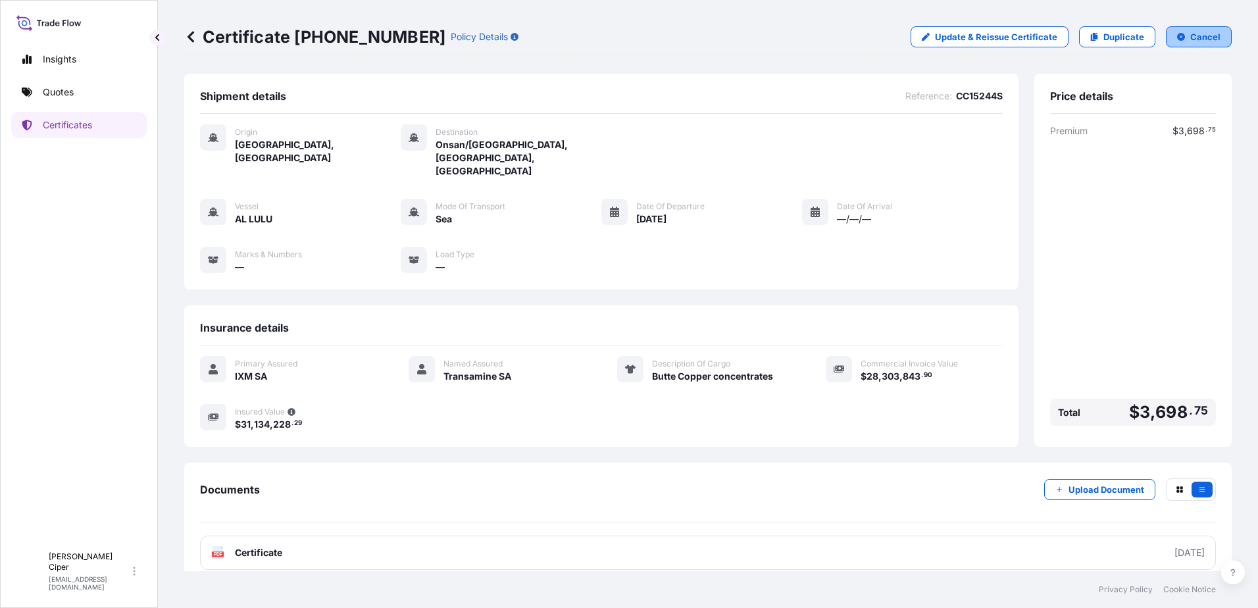
click at [1189, 38] on button "Cancel" at bounding box center [1199, 36] width 66 height 21
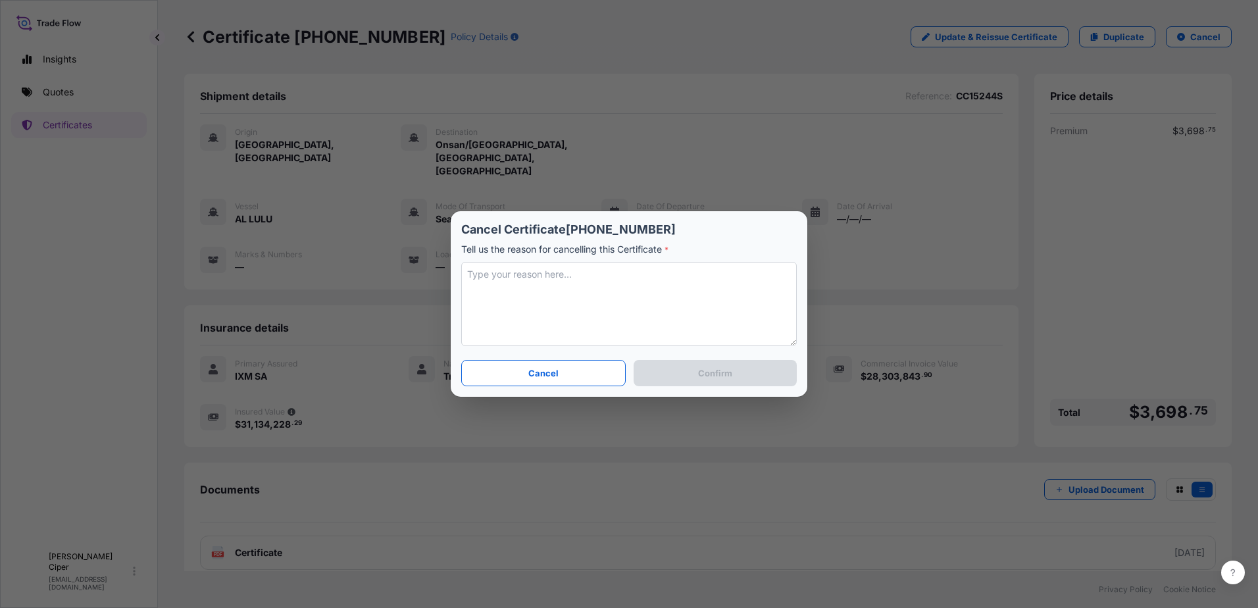
click at [481, 288] on textarea at bounding box center [629, 304] width 336 height 84
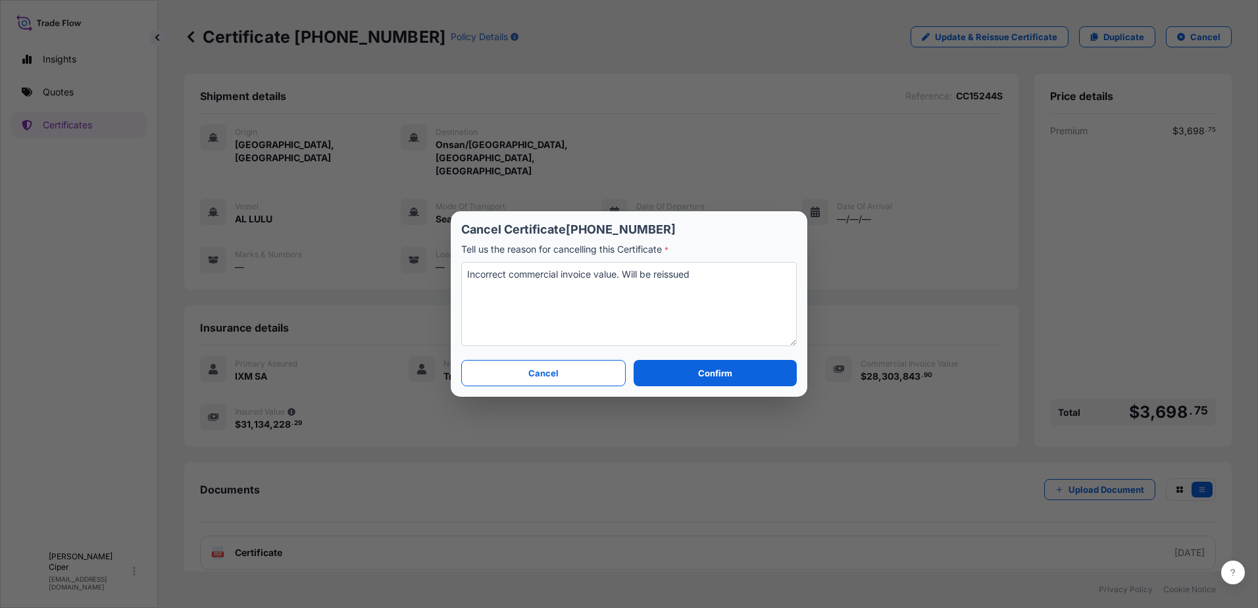
click at [720, 302] on textarea "Incorrect commercial invoice value. Will be reissued" at bounding box center [629, 304] width 336 height 84
type textarea "Incorrect commercial invoice value. Will be reissued"
click at [725, 370] on p "Confirm" at bounding box center [715, 373] width 34 height 13
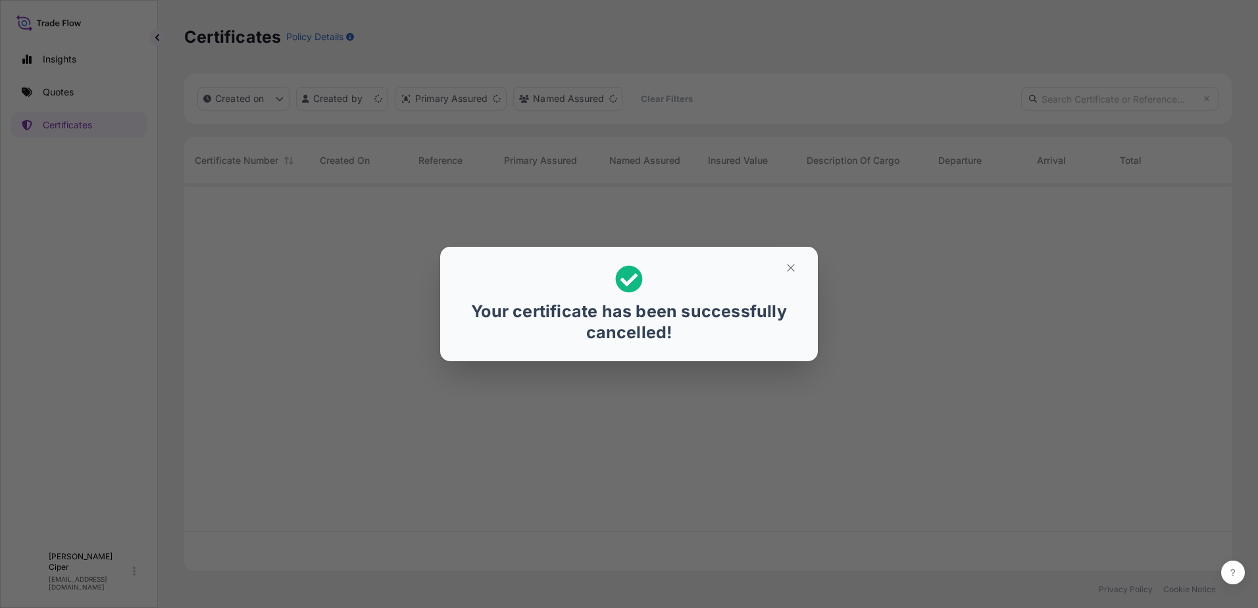
scroll to position [384, 1038]
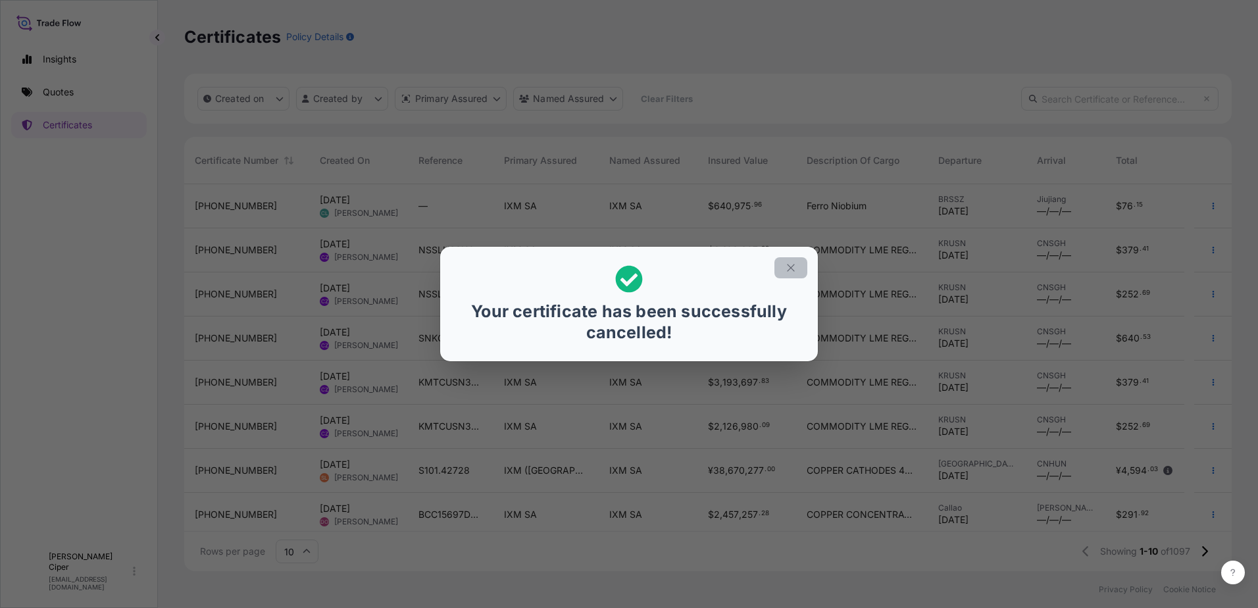
click at [797, 262] on button "button" at bounding box center [791, 267] width 33 height 21
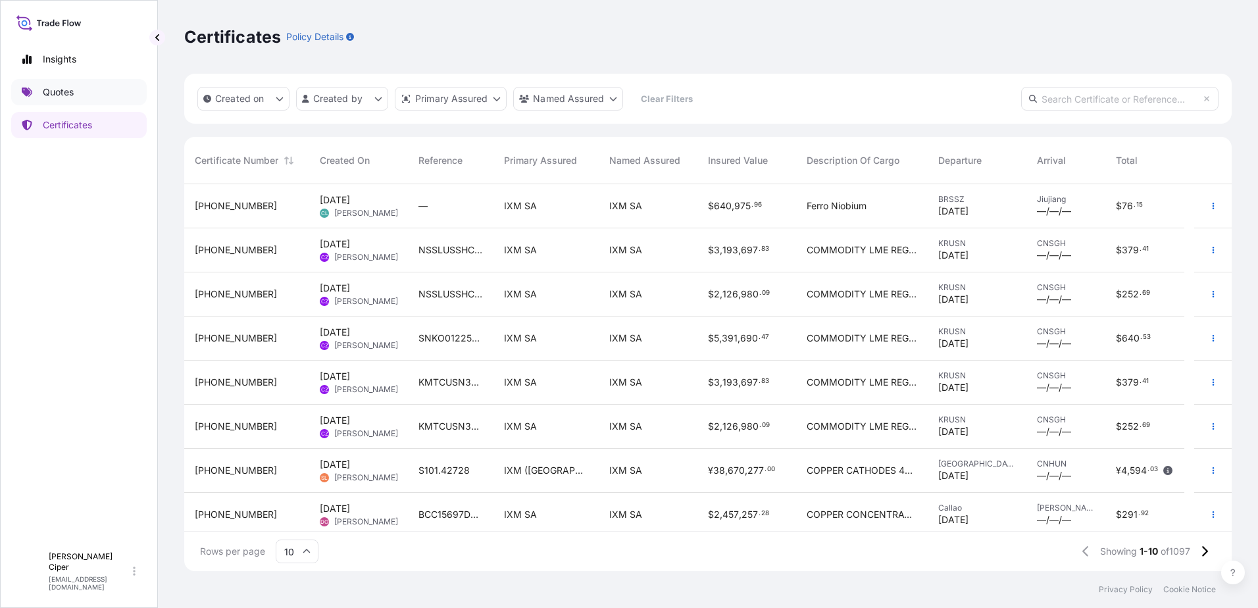
click at [57, 97] on p "Quotes" at bounding box center [58, 92] width 31 height 13
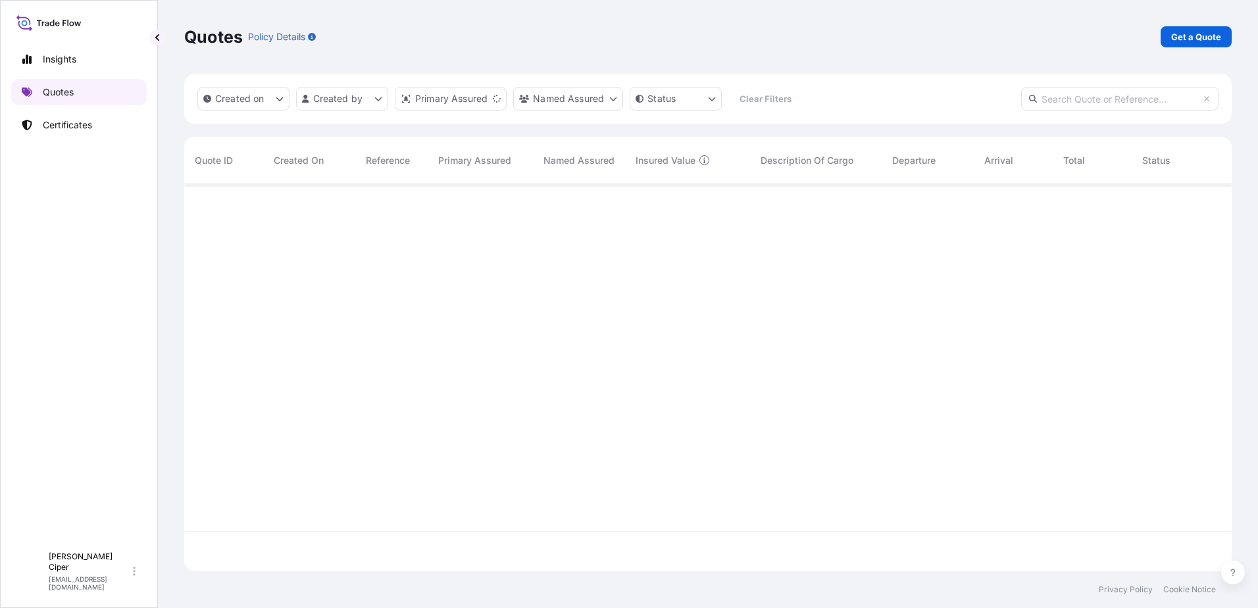
scroll to position [384, 1038]
click at [1216, 36] on p "Get a Quote" at bounding box center [1197, 36] width 50 height 13
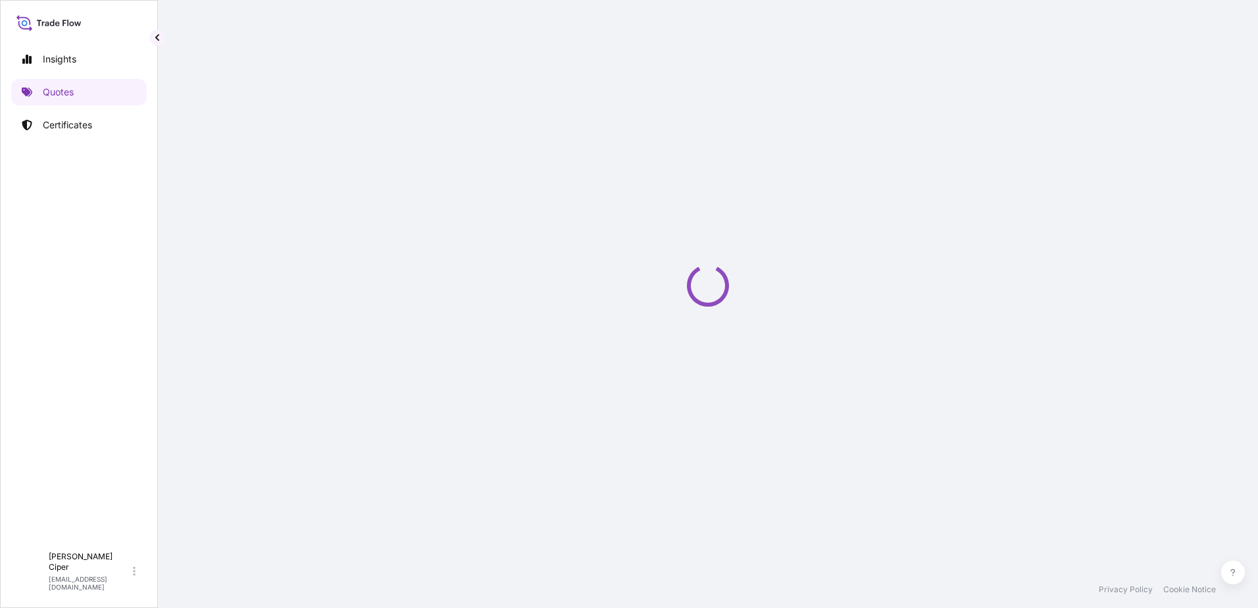
select select "Sea"
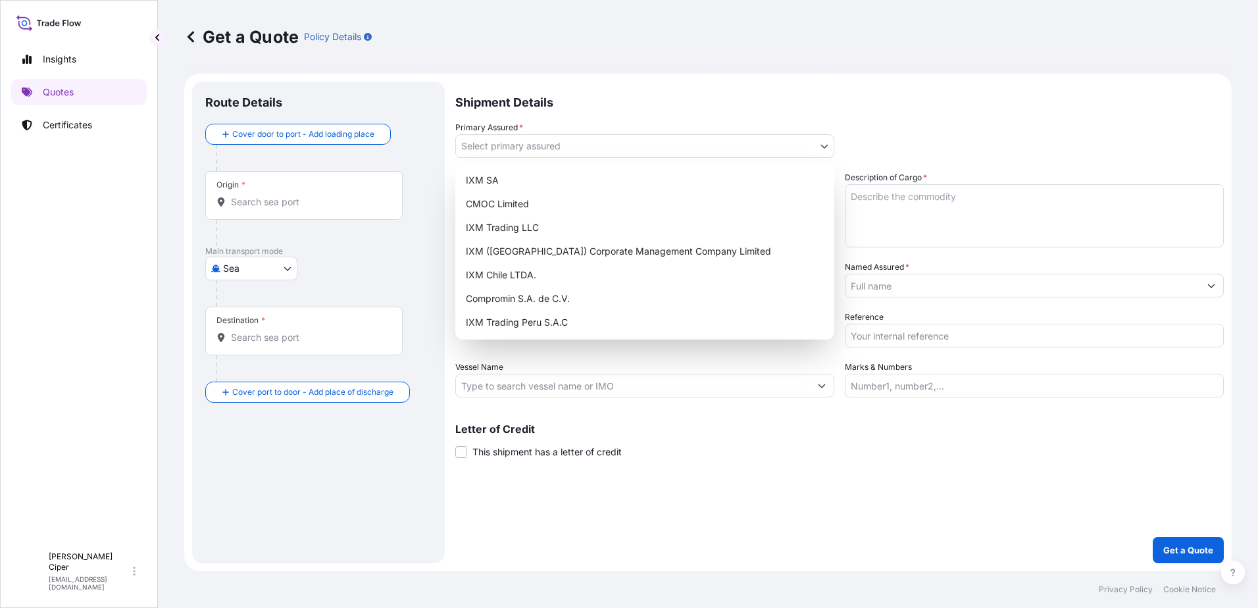
click at [545, 145] on body "Insights Quotes Certificates I [PERSON_NAME] [PERSON_NAME][EMAIL_ADDRESS][DOMAI…" at bounding box center [629, 304] width 1258 height 608
click at [505, 184] on div "IXM SA" at bounding box center [645, 180] width 369 height 24
select select "31846"
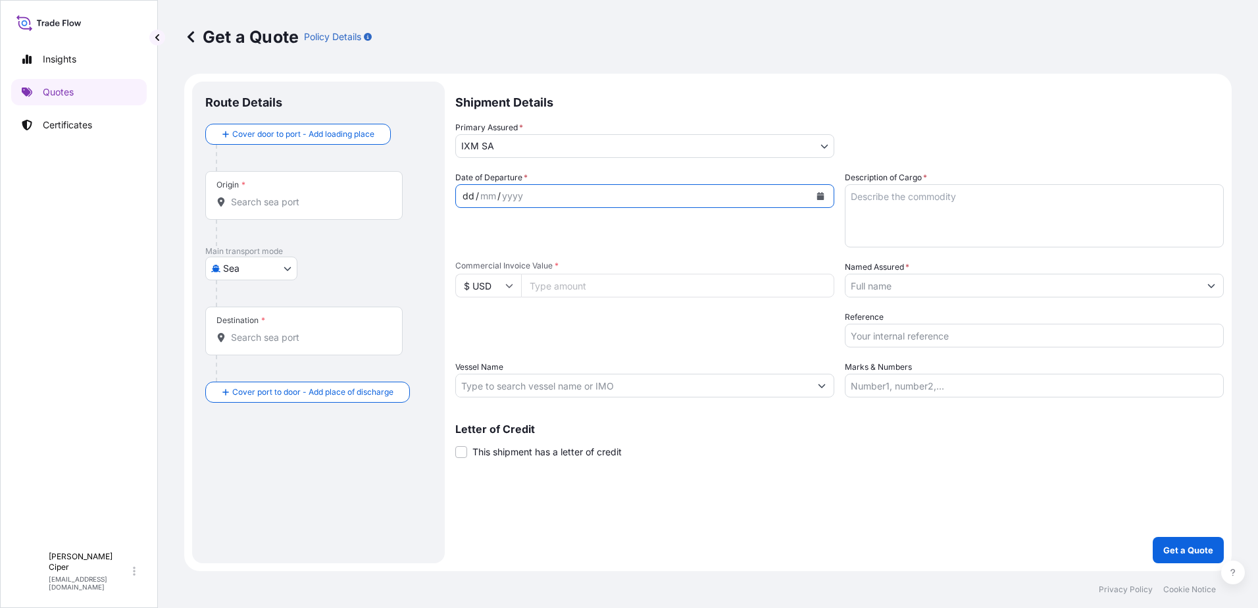
click at [554, 196] on div "dd / mm / yyyy" at bounding box center [633, 196] width 354 height 24
click at [819, 197] on icon "Calendar" at bounding box center [820, 196] width 7 height 8
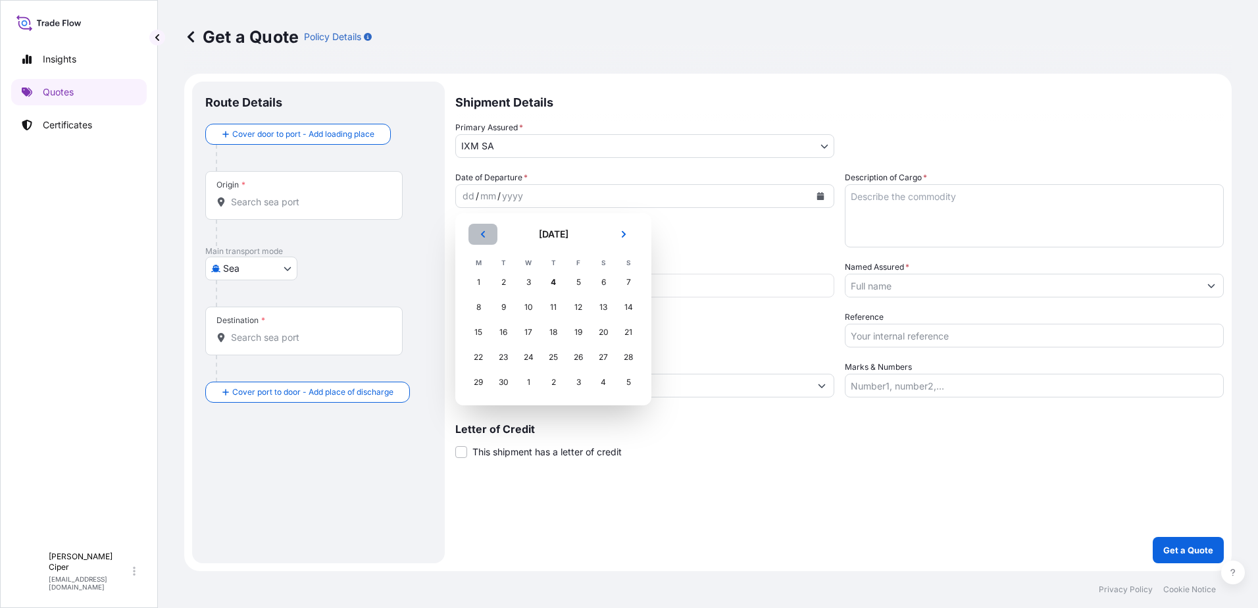
click at [478, 237] on button "Previous" at bounding box center [483, 234] width 29 height 21
click at [624, 362] on div "24" at bounding box center [629, 358] width 24 height 24
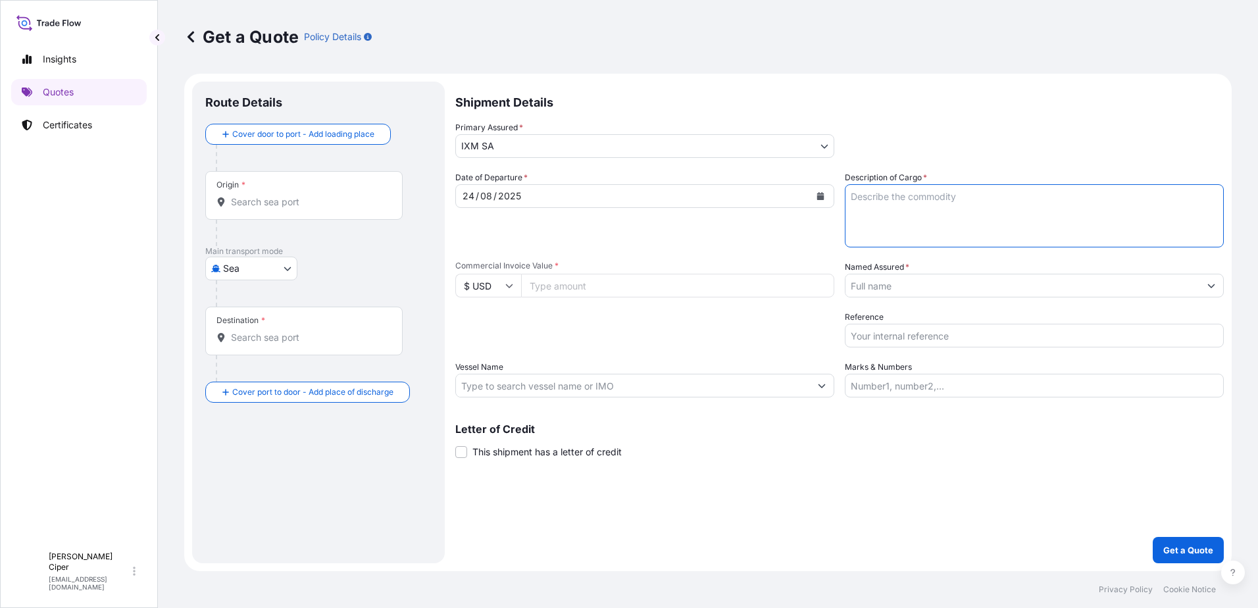
click at [876, 199] on textarea "Description of Cargo *" at bounding box center [1034, 215] width 379 height 63
type textarea "Butte Copper concentrates"
click at [562, 289] on input "Commercial Invoice Value *" at bounding box center [677, 286] width 313 height 24
click at [711, 288] on input "Commercial Invoice Value *" at bounding box center [677, 286] width 313 height 24
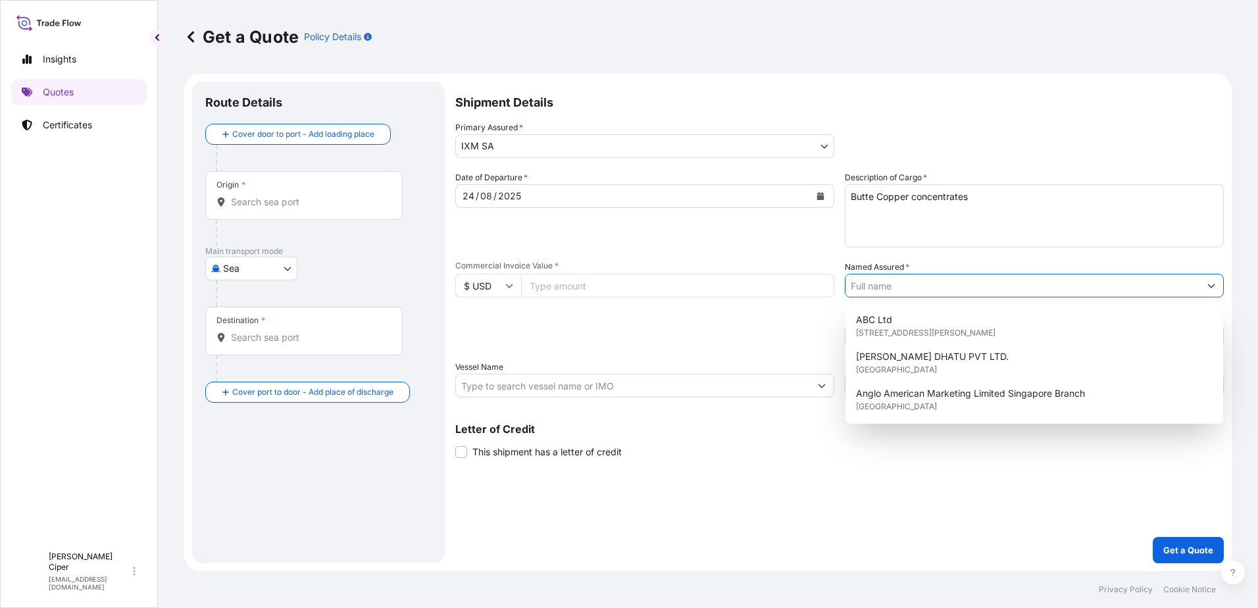
click at [908, 287] on input "Named Assured *" at bounding box center [1023, 286] width 354 height 24
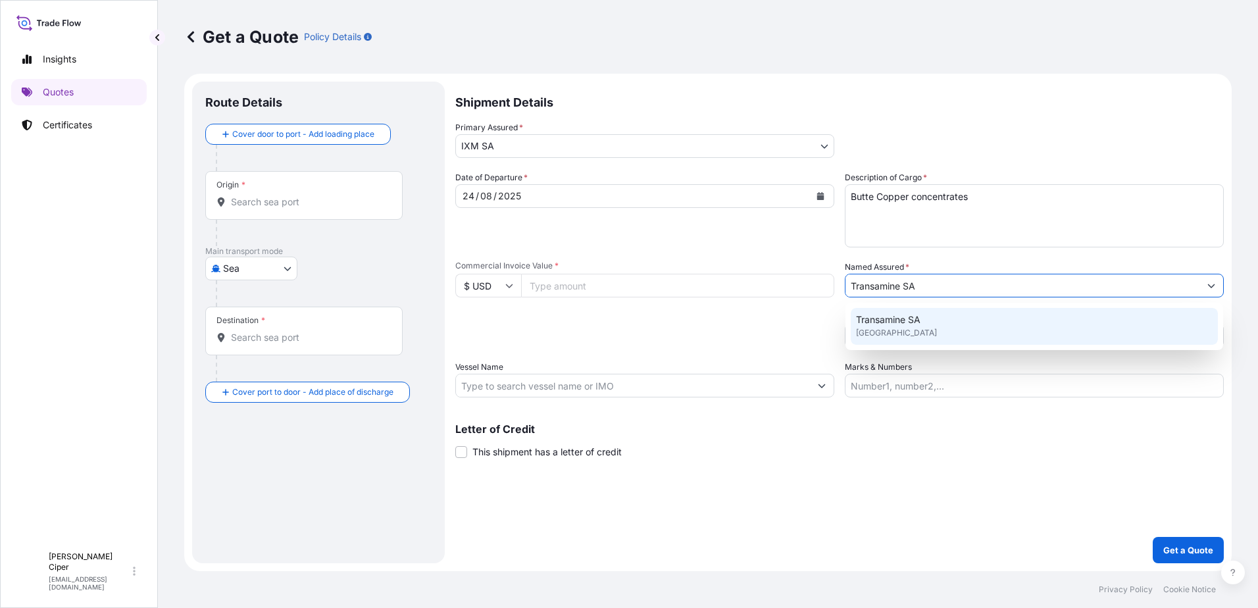
click at [912, 330] on span "[GEOGRAPHIC_DATA]" at bounding box center [896, 332] width 81 height 13
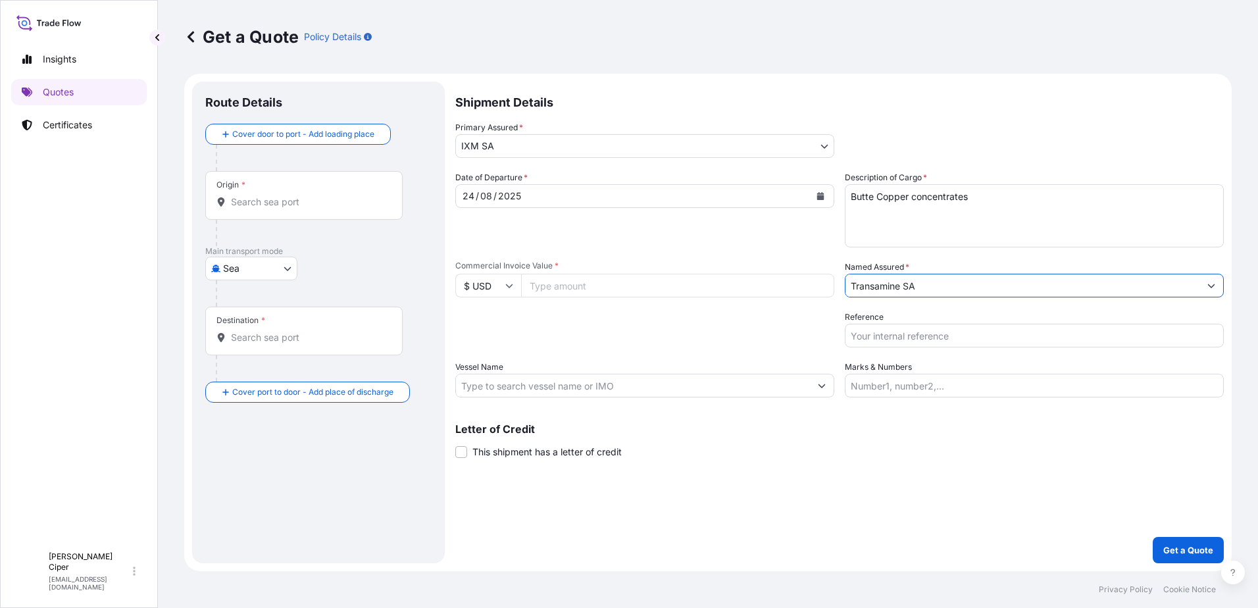
type input "Transamine SA"
click at [719, 284] on input "Commercial Invoice Value *" at bounding box center [677, 286] width 313 height 24
click at [592, 288] on input "Commercial Invoice Value *" at bounding box center [677, 286] width 313 height 24
paste input "29793519.89"
type input "29793519.89"
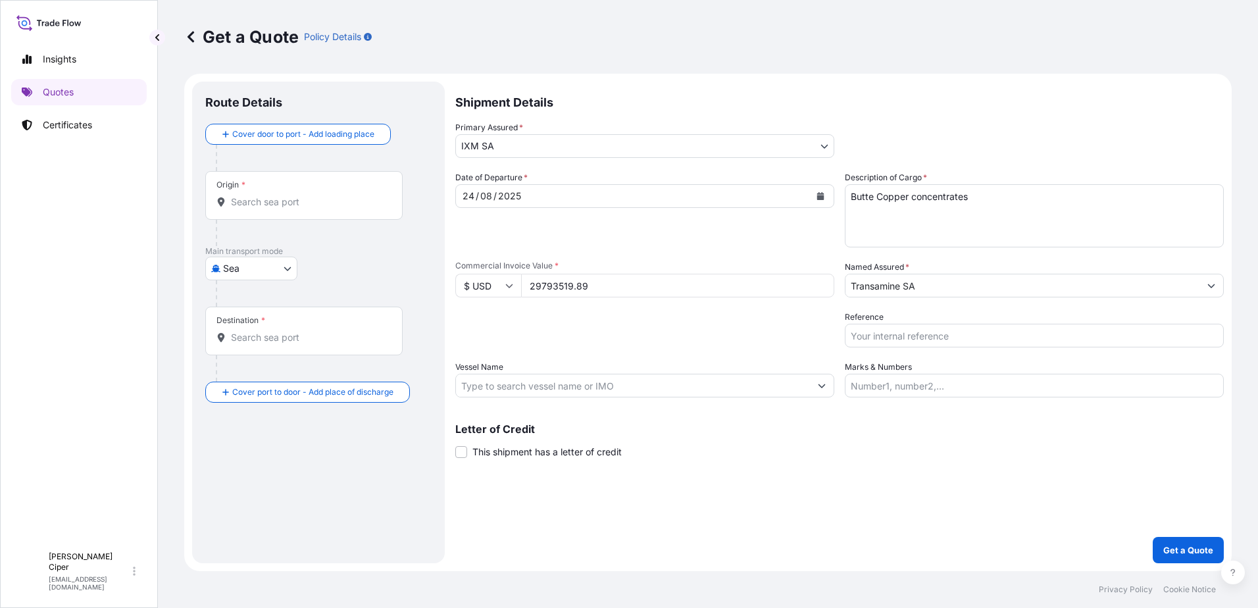
click at [543, 384] on input "Vessel Name" at bounding box center [633, 386] width 354 height 24
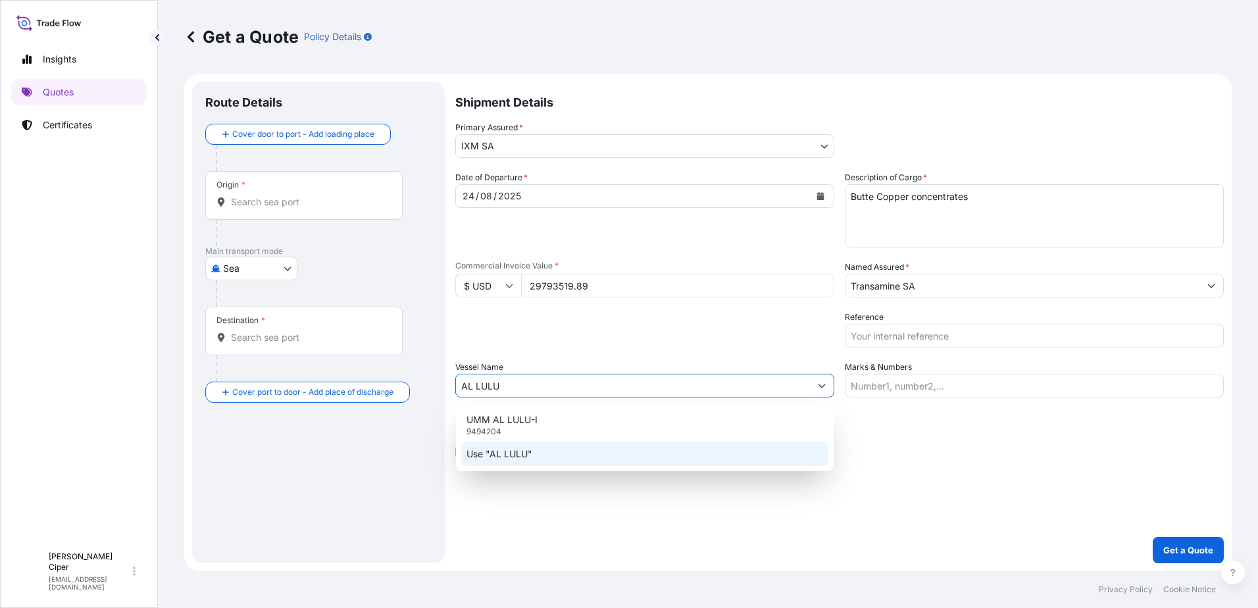
click at [548, 455] on div "Use "AL LULU"" at bounding box center [644, 454] width 367 height 24
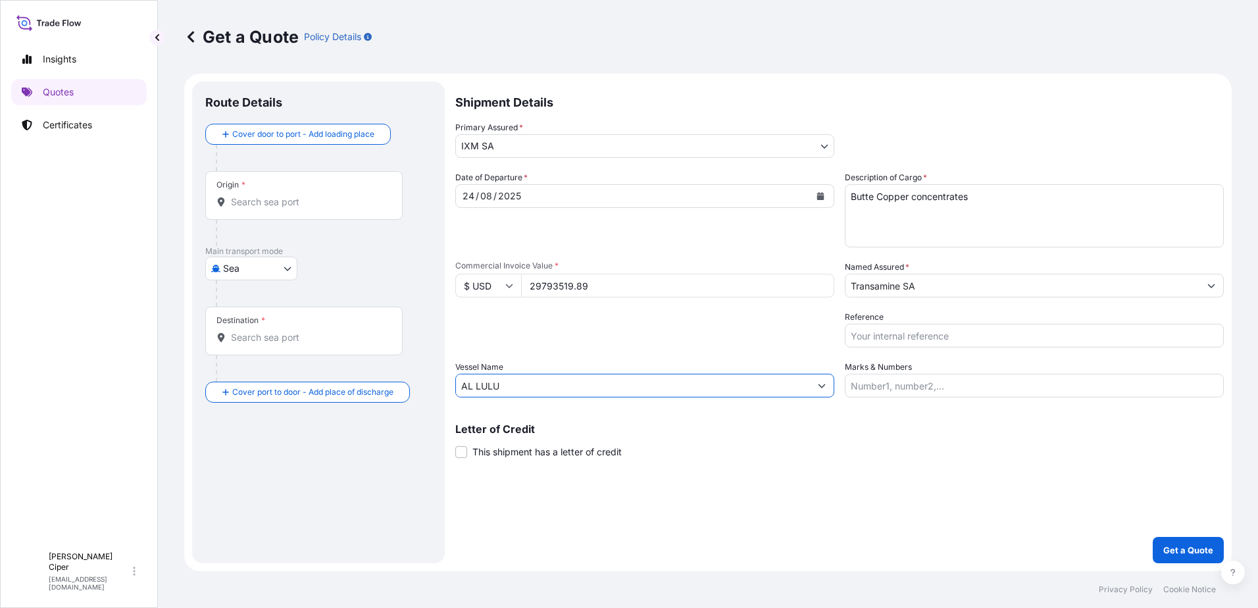
type input "AL LULU"
drag, startPoint x: 898, startPoint y: 333, endPoint x: 906, endPoint y: 332, distance: 7.9
click at [898, 333] on input "Reference" at bounding box center [1034, 336] width 379 height 24
type input "CC15244S"
type input "[GEOGRAPHIC_DATA], [GEOGRAPHIC_DATA], [GEOGRAPHIC_DATA]"
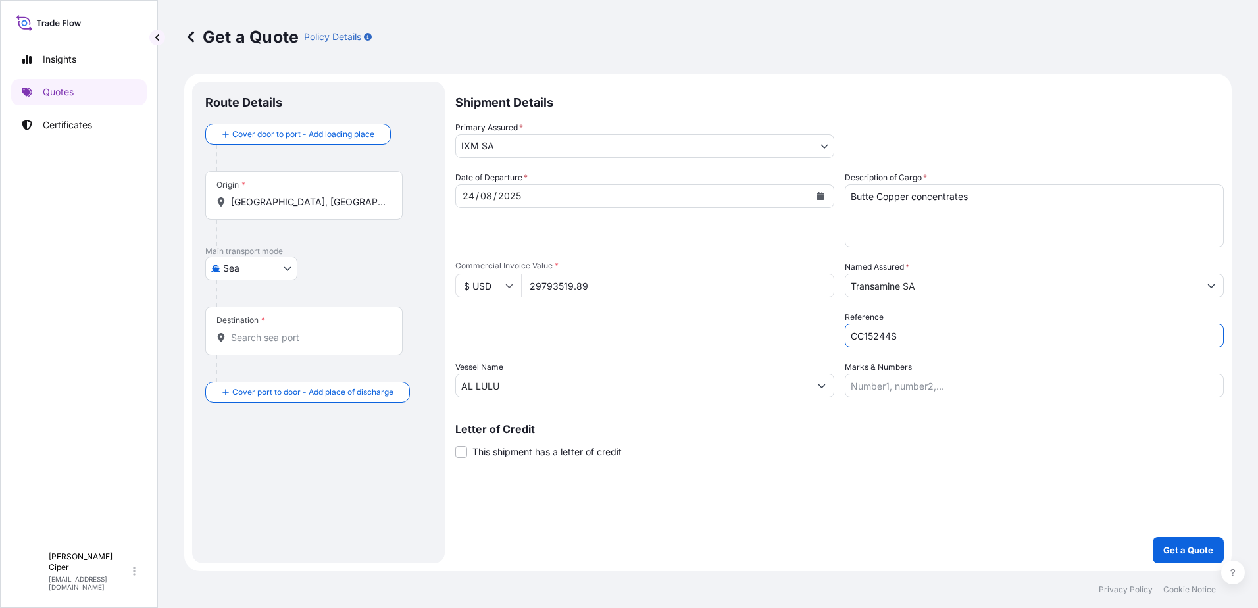
type input "KRONS - Onsan/[GEOGRAPHIC_DATA], [GEOGRAPHIC_DATA], [GEOGRAPHIC_DATA]"
click at [1170, 547] on p "Get a Quote" at bounding box center [1189, 550] width 50 height 13
click at [294, 315] on div "Destination * KRONS - Onsan/[GEOGRAPHIC_DATA], [GEOGRAPHIC_DATA], [GEOGRAPHIC_D…" at bounding box center [303, 331] width 197 height 49
click at [294, 331] on input "KRONS - Onsan/[GEOGRAPHIC_DATA], [GEOGRAPHIC_DATA], [GEOGRAPHIC_DATA]" at bounding box center [308, 337] width 155 height 13
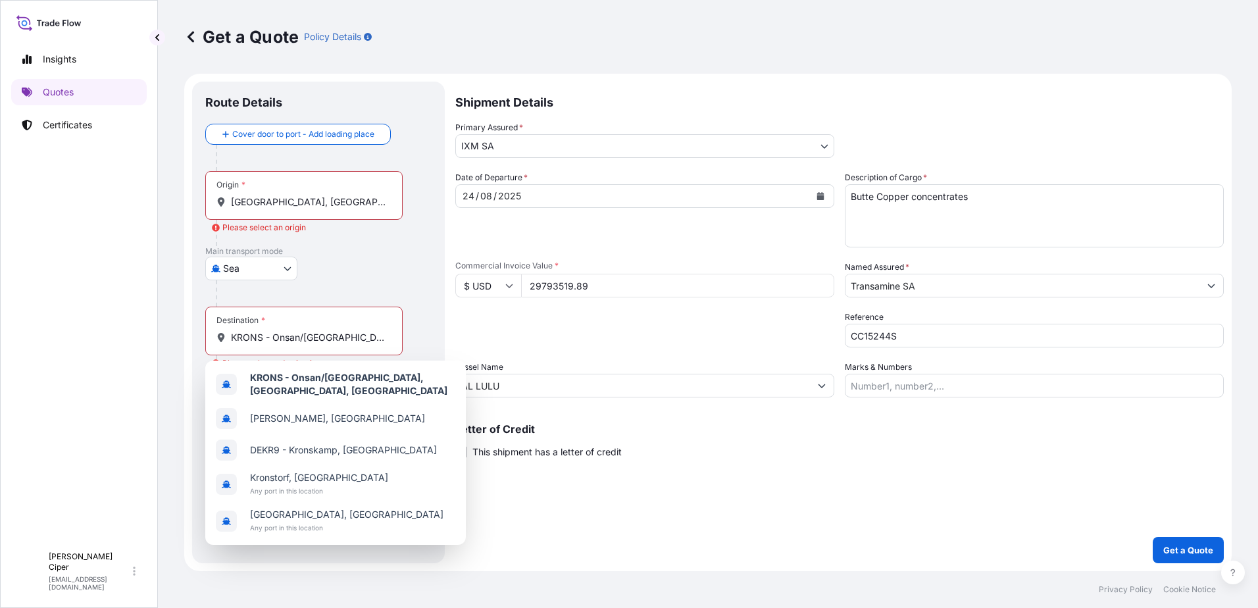
click at [334, 245] on div at bounding box center [309, 233] width 187 height 26
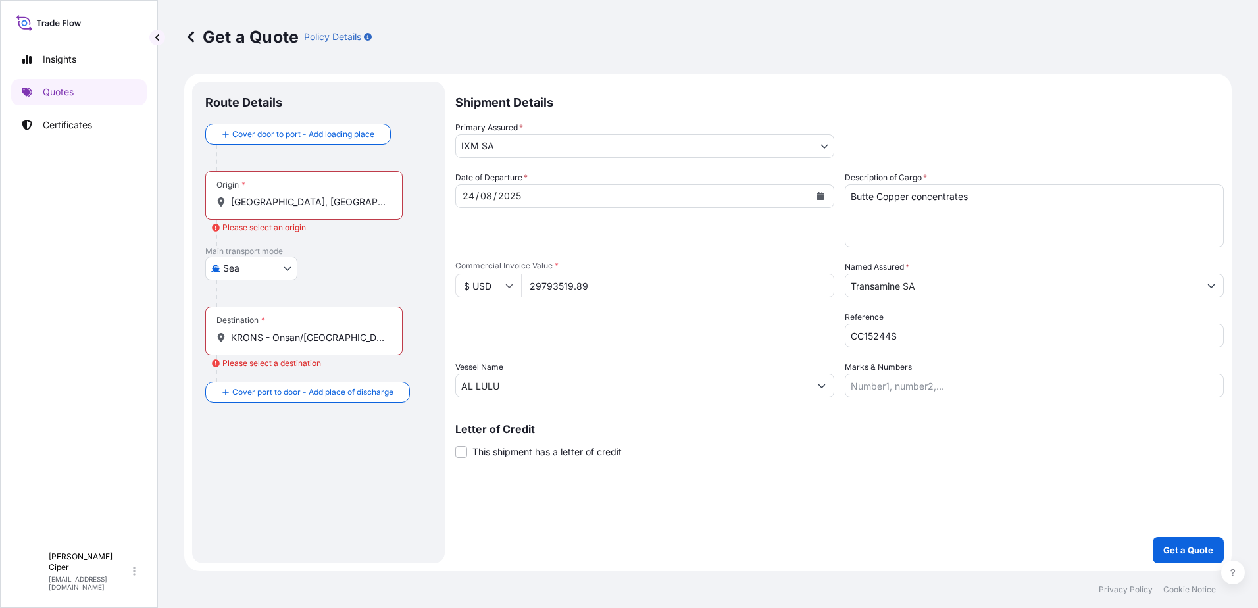
click at [321, 176] on div "Origin * [GEOGRAPHIC_DATA], [GEOGRAPHIC_DATA], [GEOGRAPHIC_DATA]" at bounding box center [303, 195] width 197 height 49
click at [321, 195] on input "[GEOGRAPHIC_DATA], [GEOGRAPHIC_DATA], [GEOGRAPHIC_DATA]" at bounding box center [308, 201] width 155 height 13
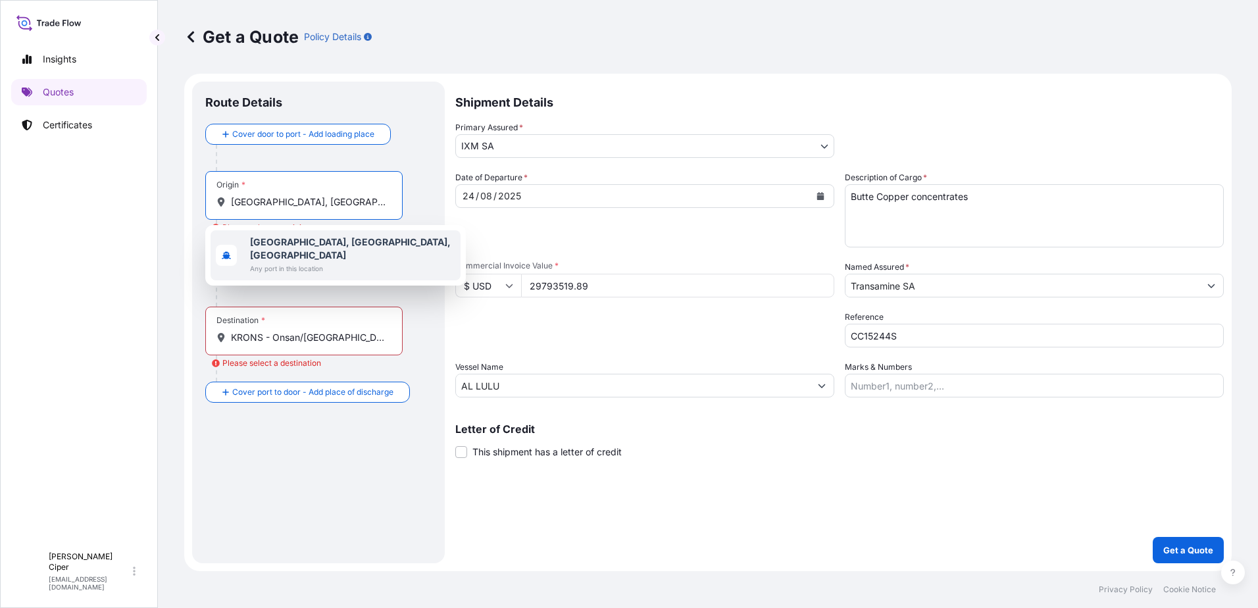
click at [374, 284] on div at bounding box center [324, 293] width 216 height 26
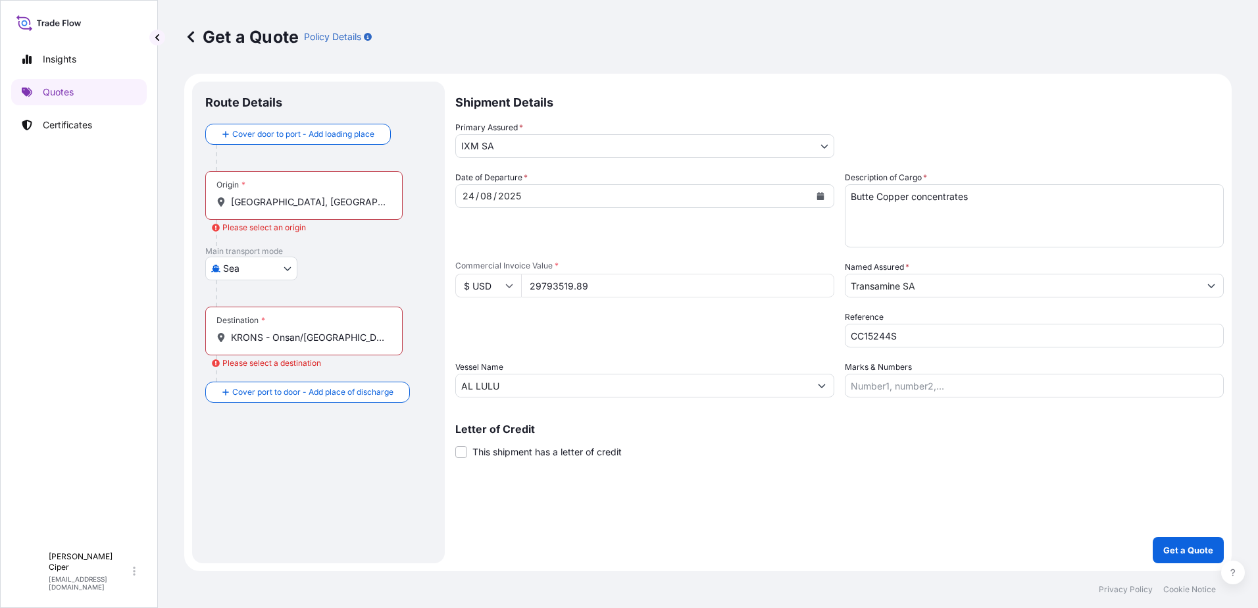
click at [334, 192] on div "Origin * [GEOGRAPHIC_DATA], [GEOGRAPHIC_DATA], [GEOGRAPHIC_DATA]" at bounding box center [303, 195] width 197 height 49
click at [334, 195] on input "[GEOGRAPHIC_DATA], [GEOGRAPHIC_DATA], [GEOGRAPHIC_DATA]" at bounding box center [308, 201] width 155 height 13
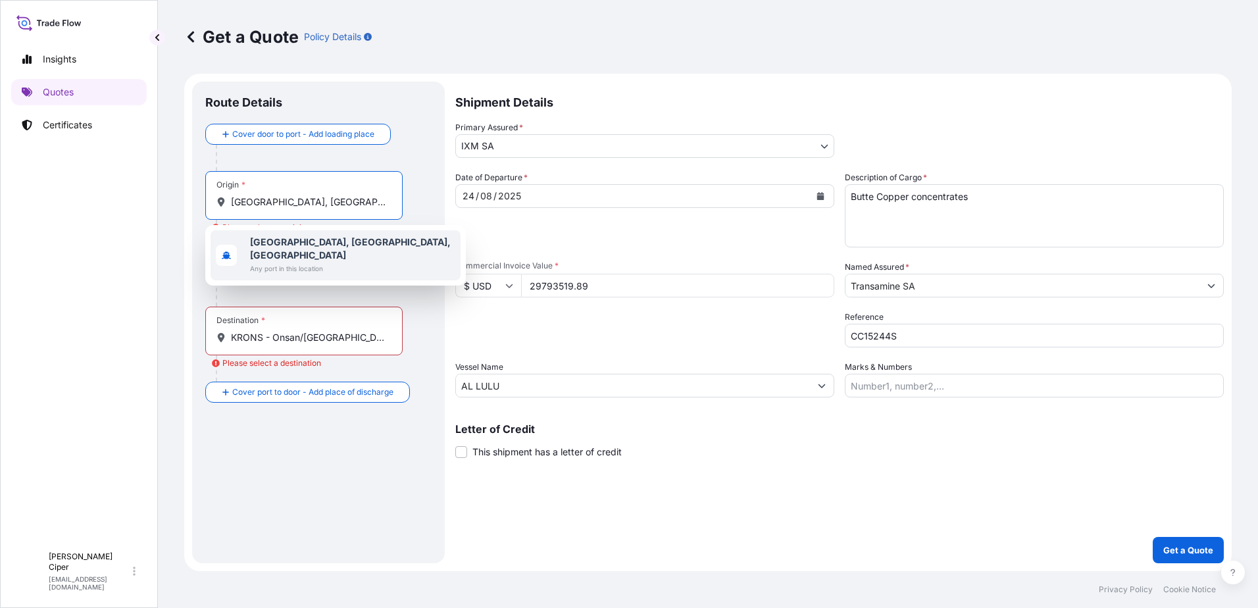
click at [336, 234] on div "[GEOGRAPHIC_DATA], [GEOGRAPHIC_DATA], [GEOGRAPHIC_DATA] Any port in this locati…" at bounding box center [336, 255] width 250 height 50
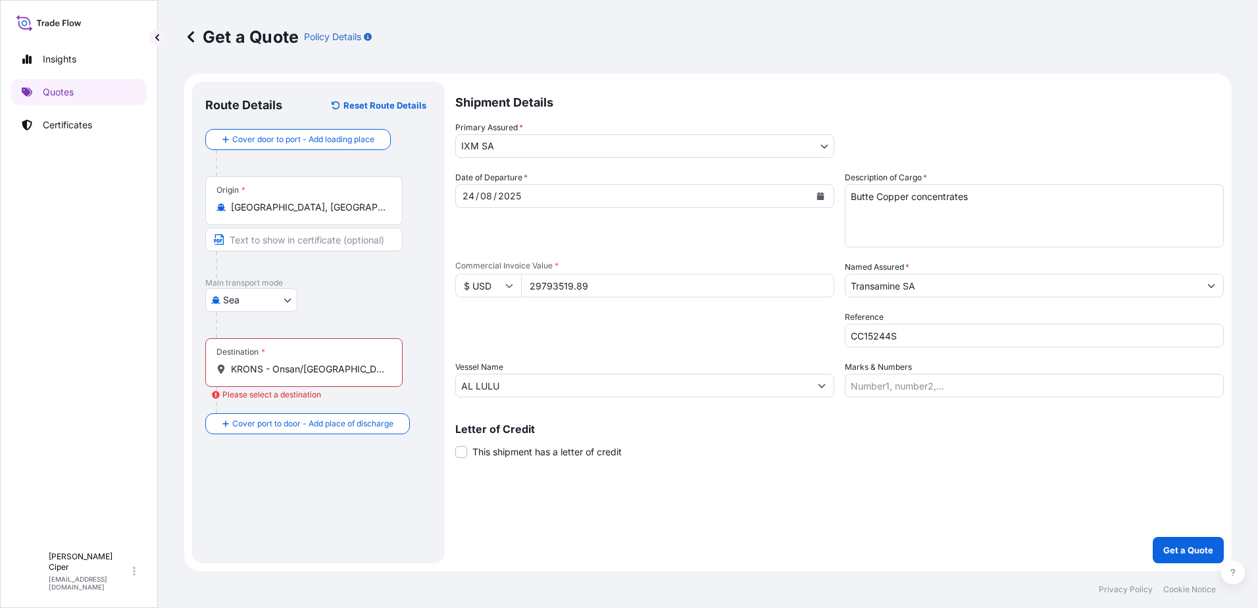
click at [359, 329] on div "Cover door to port - Add loading place Place of loading Road / [GEOGRAPHIC_DATA…" at bounding box center [318, 281] width 226 height 305
click at [348, 359] on div "Destination * KRONS - Onsan/[GEOGRAPHIC_DATA], [GEOGRAPHIC_DATA], [GEOGRAPHIC_D…" at bounding box center [303, 362] width 197 height 49
click at [348, 363] on input "KRONS - Onsan/[GEOGRAPHIC_DATA], [GEOGRAPHIC_DATA], [GEOGRAPHIC_DATA]" at bounding box center [308, 369] width 155 height 13
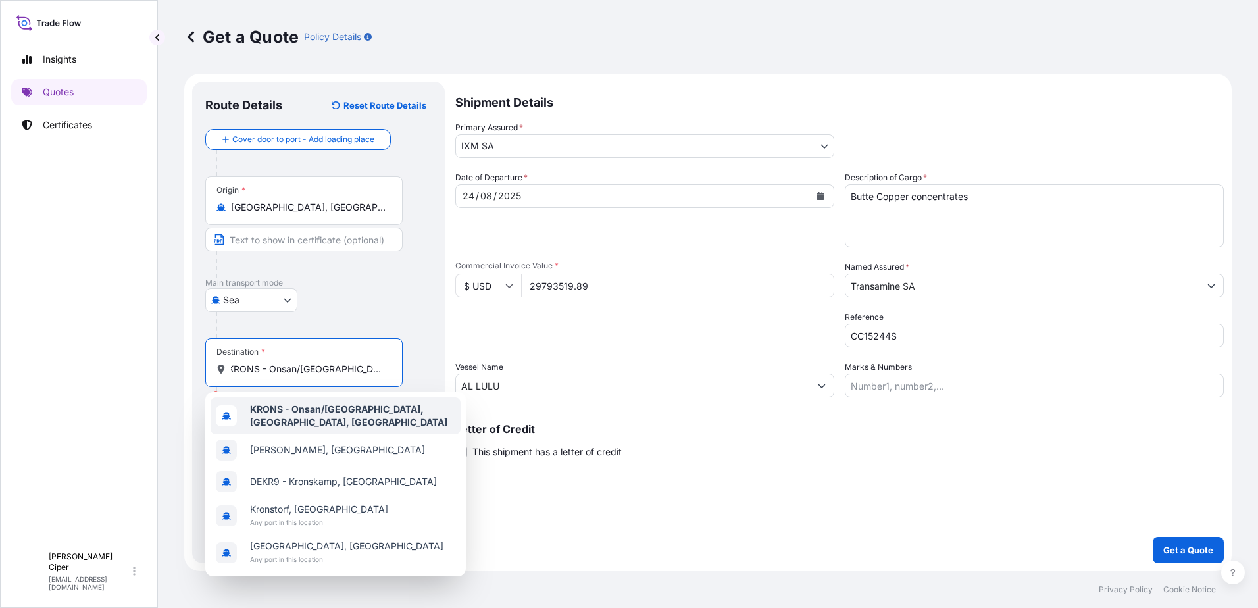
click at [319, 414] on b "KRONS - Onsan/[GEOGRAPHIC_DATA], [GEOGRAPHIC_DATA], [GEOGRAPHIC_DATA]" at bounding box center [348, 415] width 197 height 24
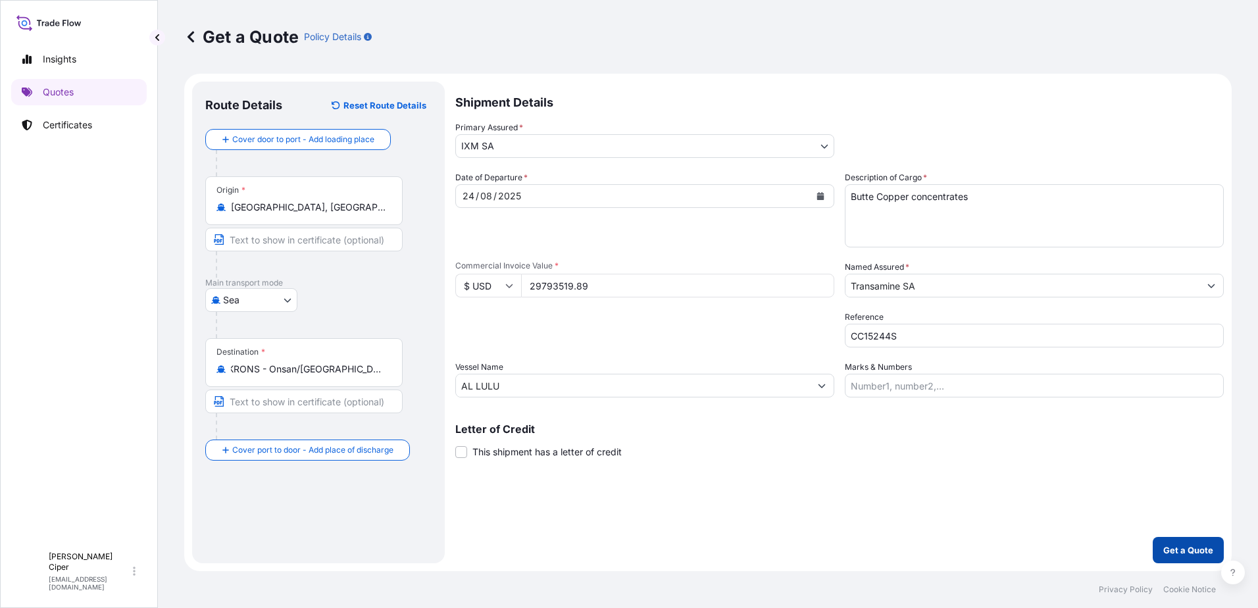
scroll to position [0, 0]
click at [1185, 544] on p "Get a Quote" at bounding box center [1189, 550] width 50 height 13
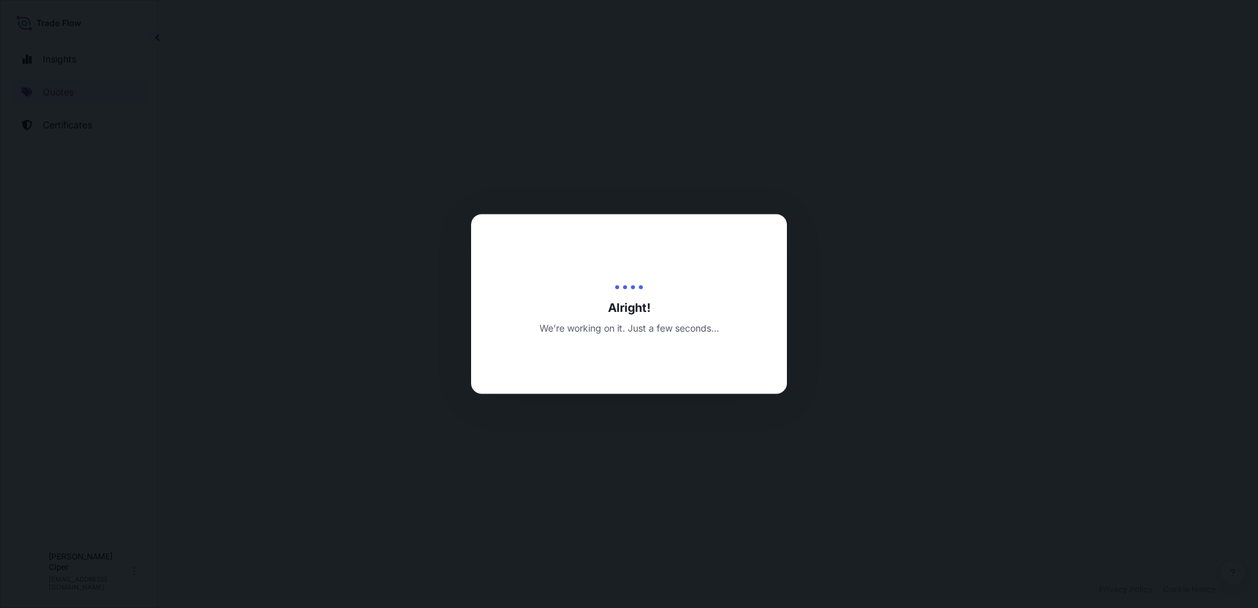
select select "Sea"
select select "31846"
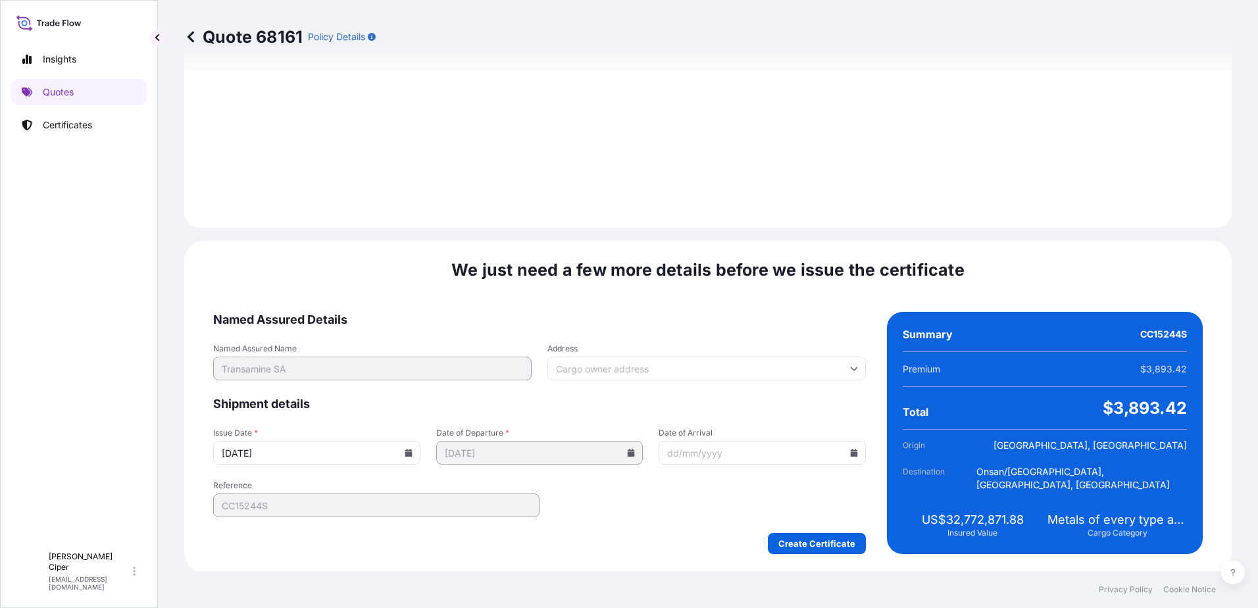
scroll to position [1373, 0]
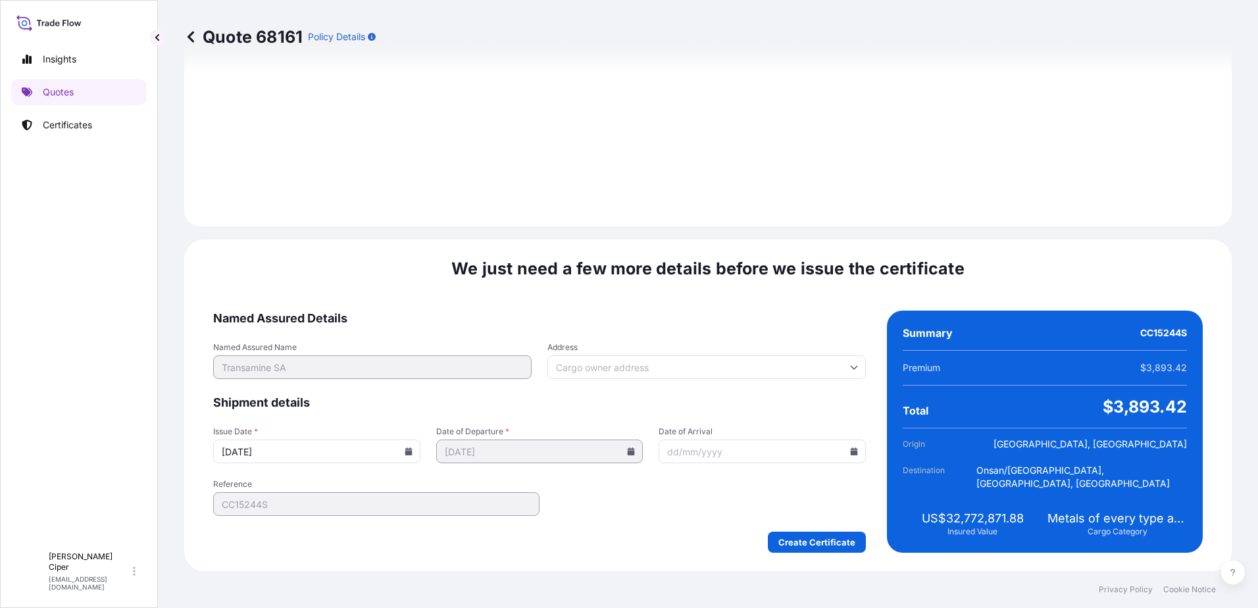
click at [410, 448] on icon at bounding box center [409, 452] width 8 height 8
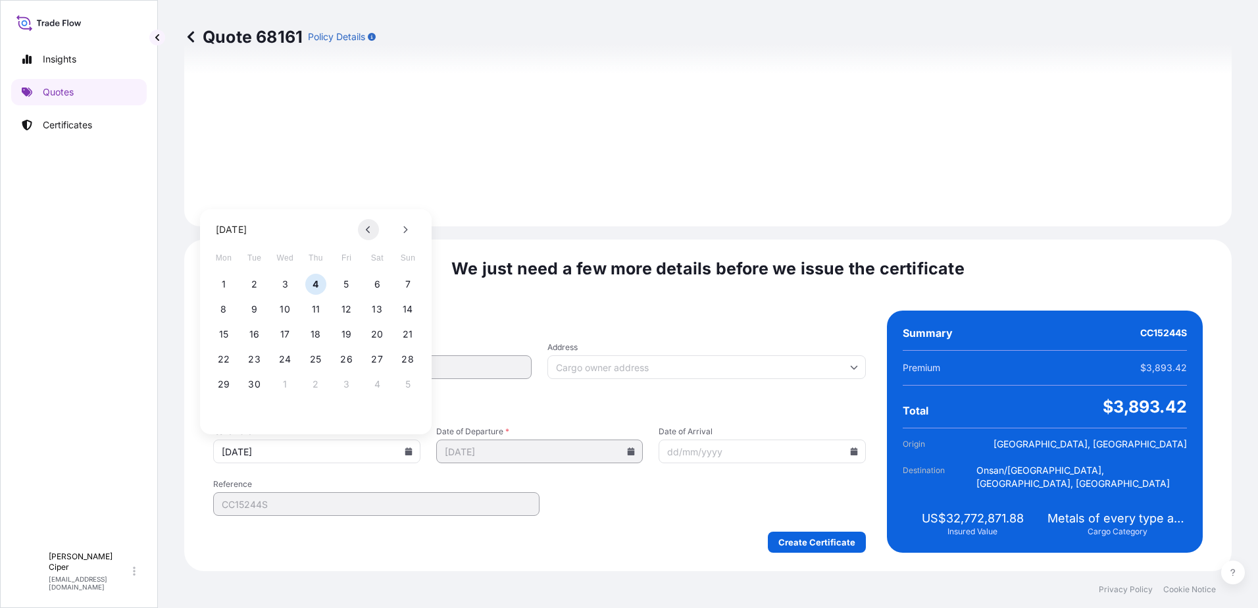
click at [367, 232] on icon at bounding box center [368, 230] width 5 height 8
click at [405, 357] on button "24" at bounding box center [408, 359] width 21 height 21
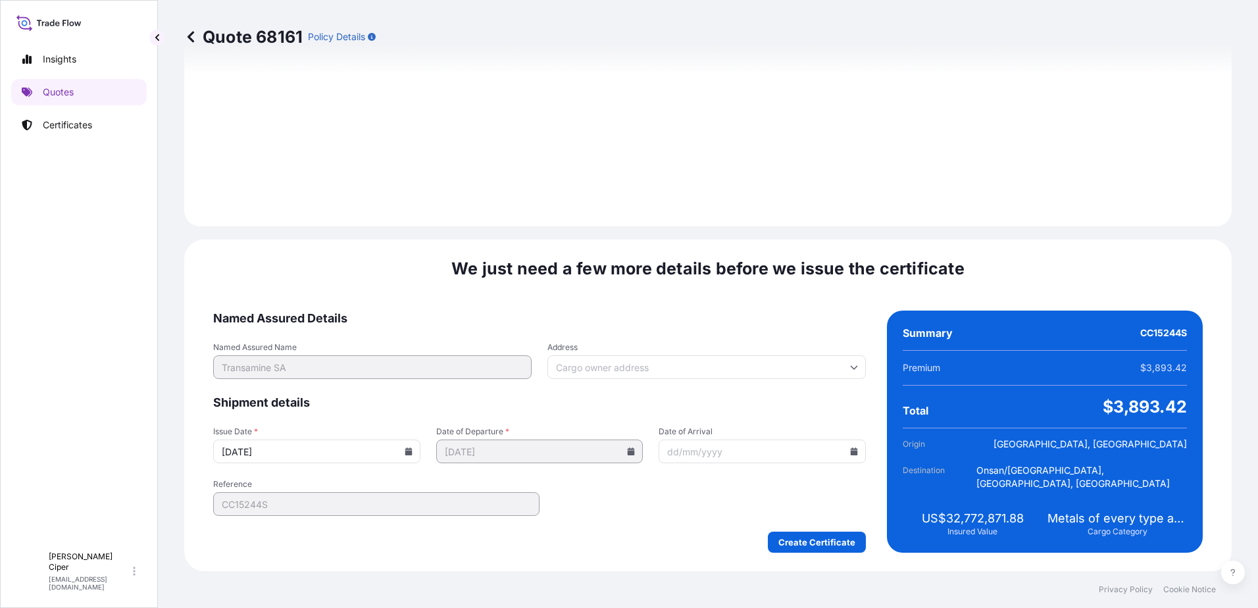
type input "[DATE]"
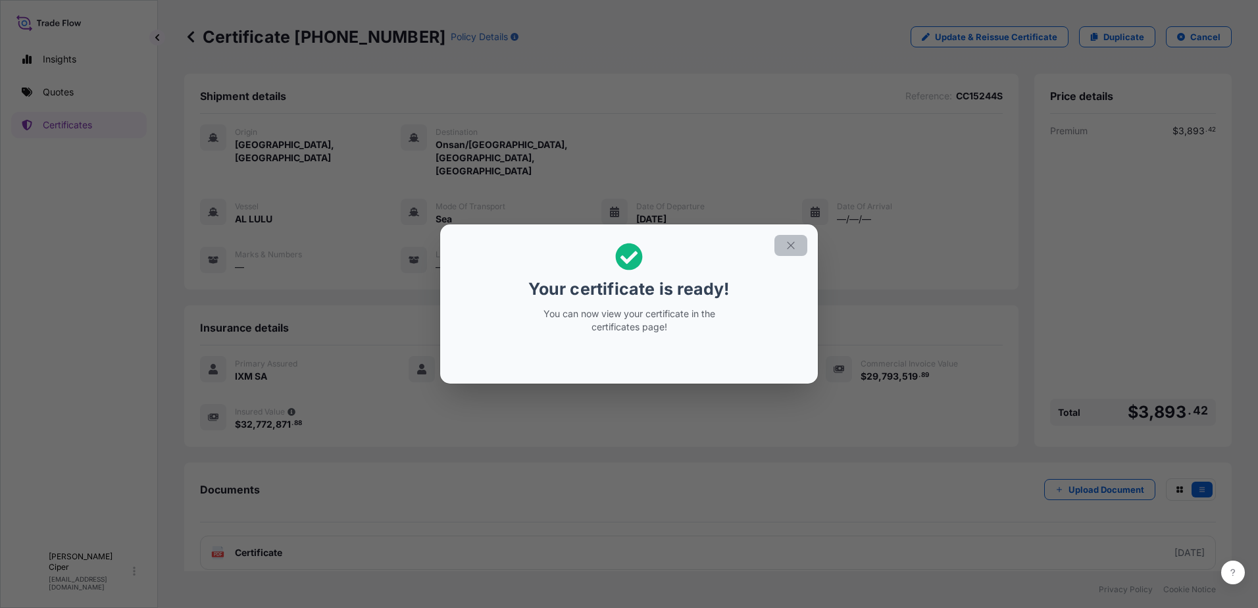
click at [788, 247] on icon "button" at bounding box center [791, 246] width 12 height 12
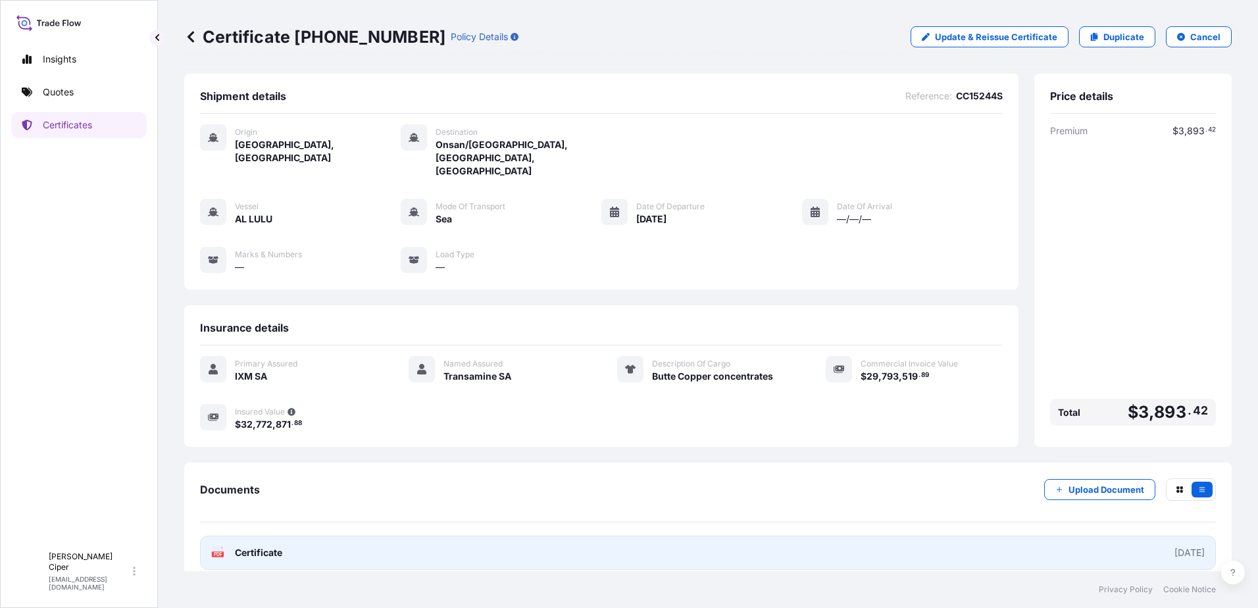
click at [1132, 536] on link "PDF Certificate [DATE]" at bounding box center [708, 553] width 1016 height 34
